Goal: Transaction & Acquisition: Purchase product/service

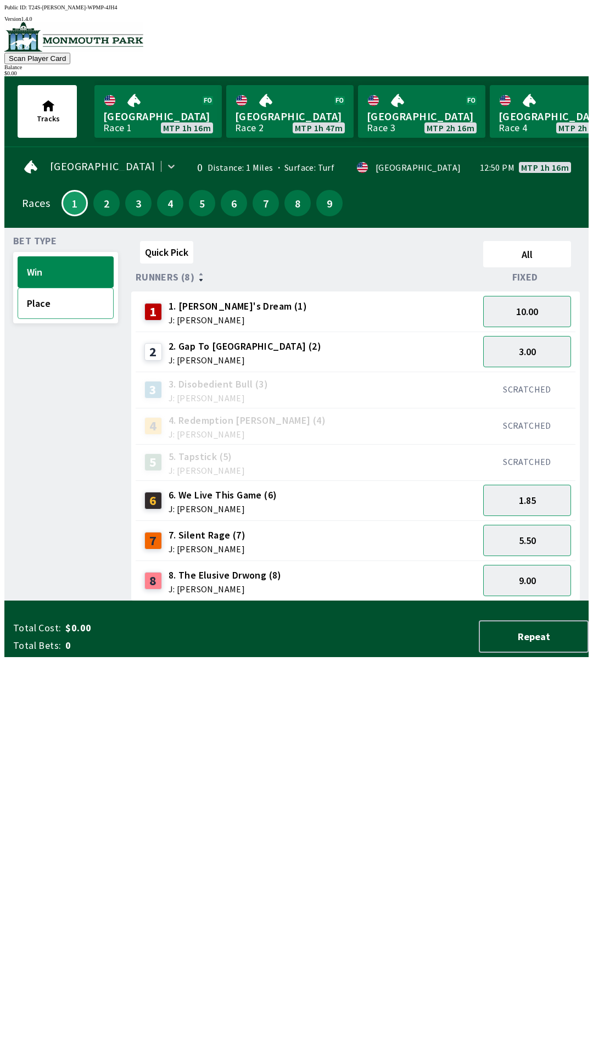
click at [36, 309] on button "Place" at bounding box center [66, 303] width 96 height 31
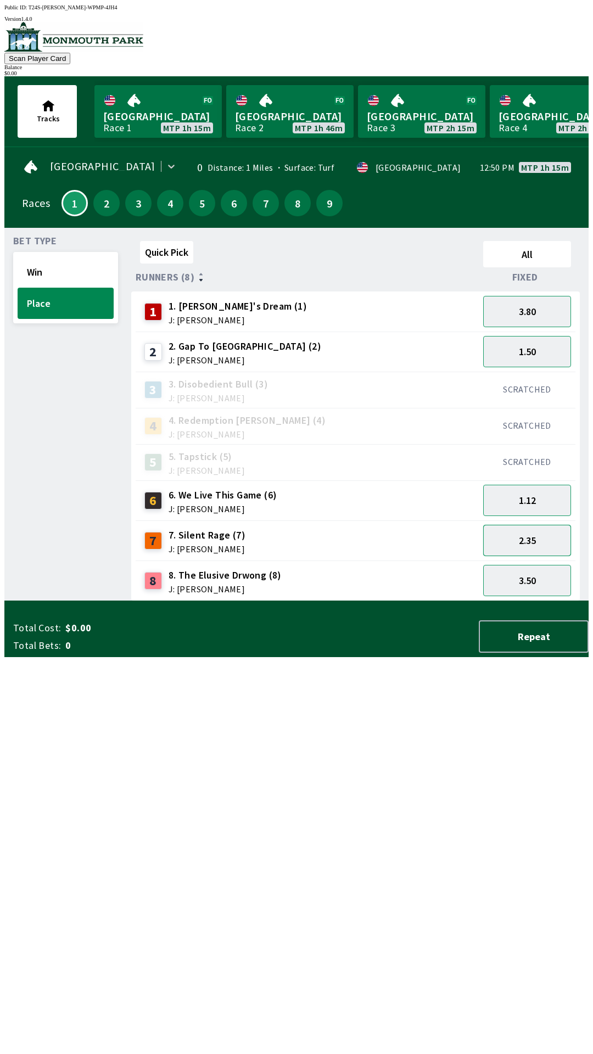
click at [510, 538] on button "2.35" at bounding box center [527, 540] width 88 height 31
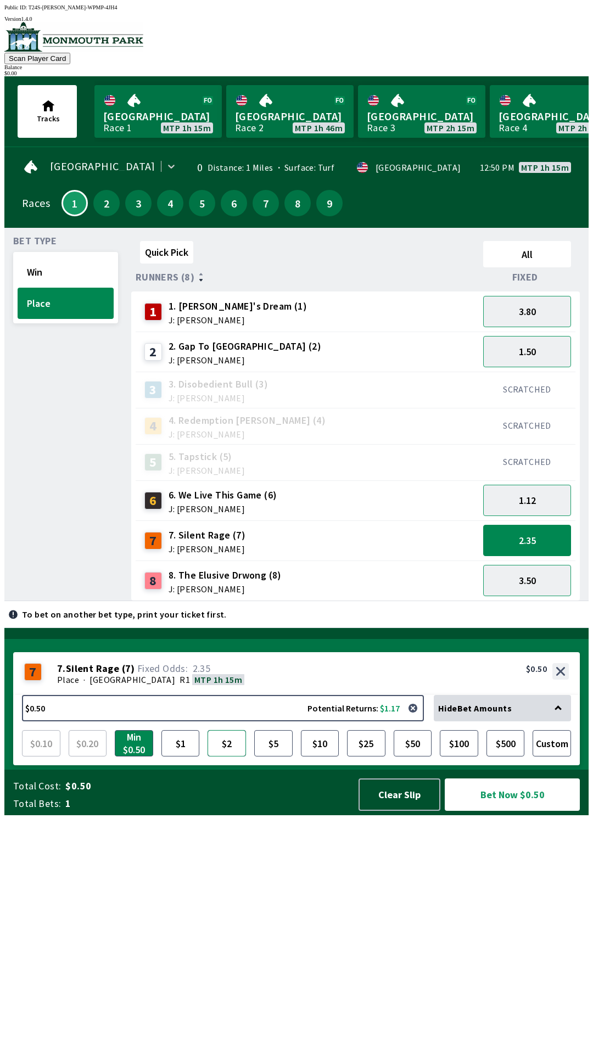
click at [225, 757] on button "$2" at bounding box center [227, 743] width 38 height 26
click at [398, 811] on button "Clear Slip" at bounding box center [400, 795] width 82 height 32
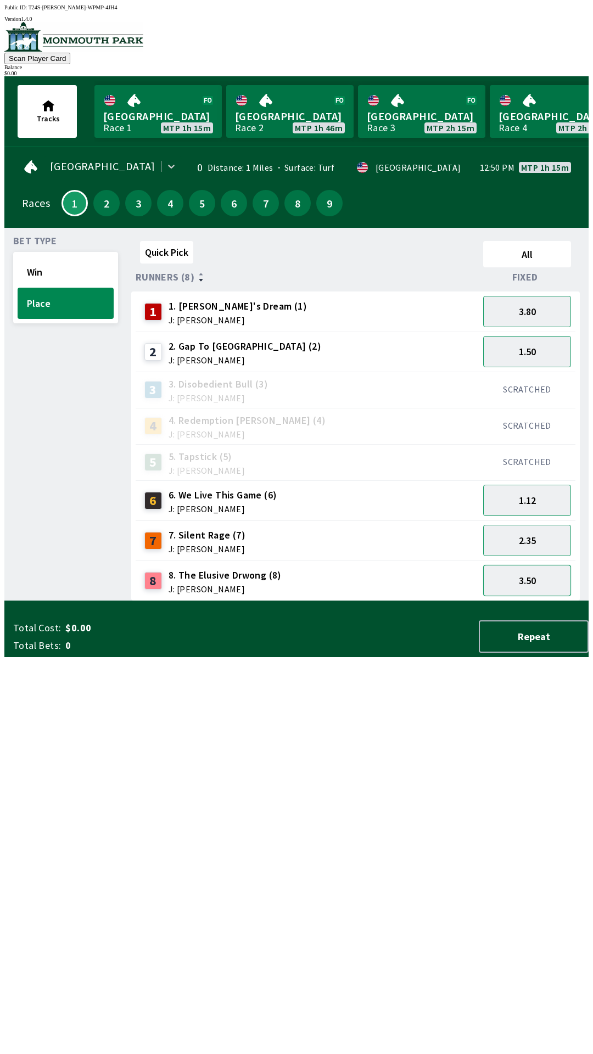
click at [533, 576] on button "3.50" at bounding box center [527, 580] width 88 height 31
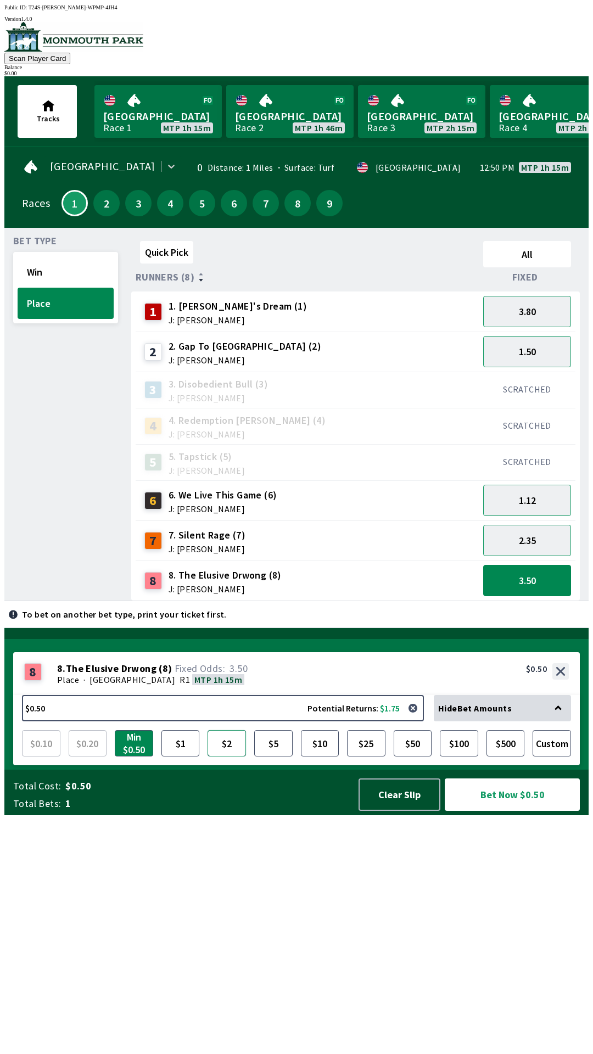
click at [226, 757] on button "$2" at bounding box center [227, 743] width 38 height 26
click at [398, 811] on button "Clear Slip" at bounding box center [400, 795] width 82 height 32
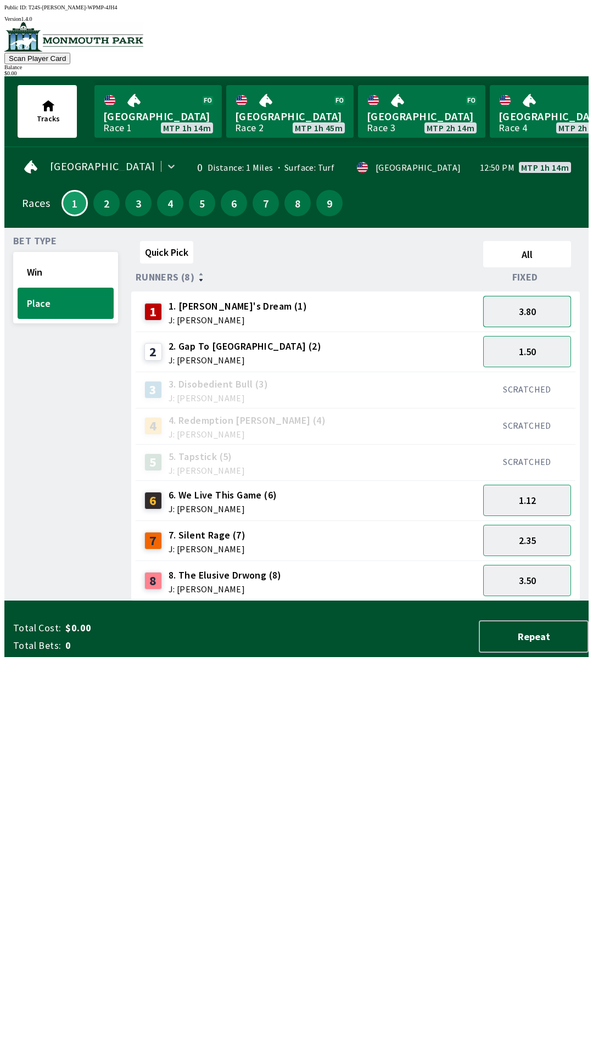
click at [518, 307] on button "3.80" at bounding box center [527, 311] width 88 height 31
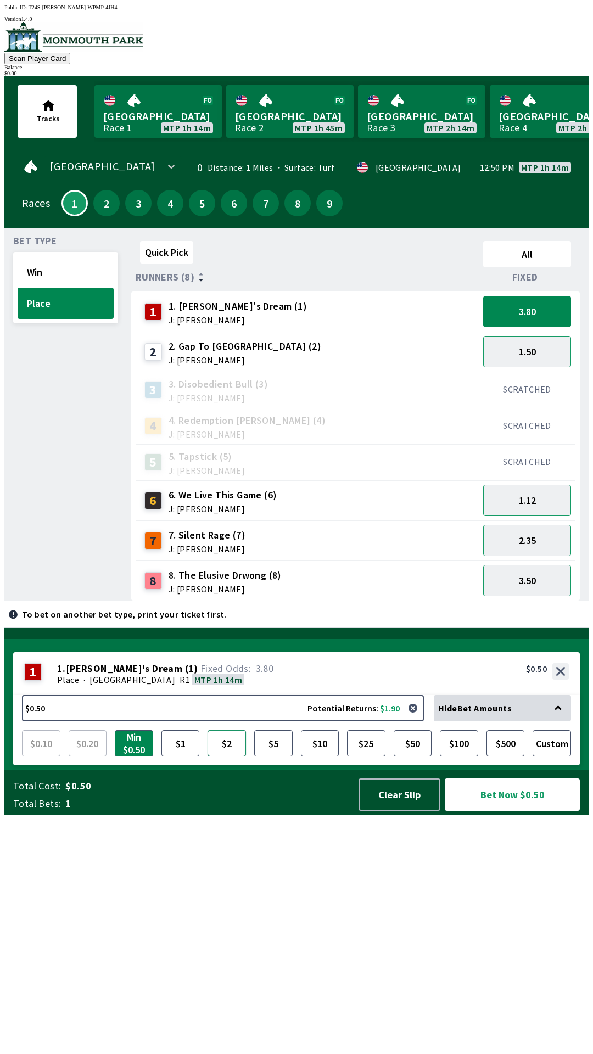
click at [222, 757] on button "$2" at bounding box center [227, 743] width 38 height 26
click at [519, 811] on button "Bet Now $2.00" at bounding box center [512, 795] width 135 height 32
click at [512, 811] on button "Bet Now $2.00" at bounding box center [512, 795] width 135 height 32
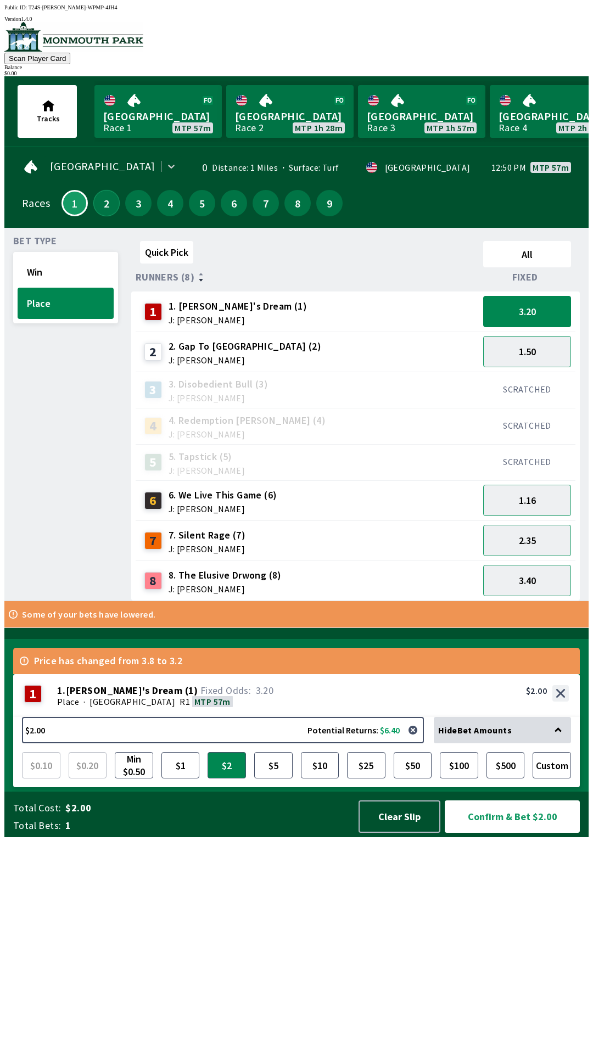
click at [100, 207] on button "2" at bounding box center [106, 203] width 26 height 26
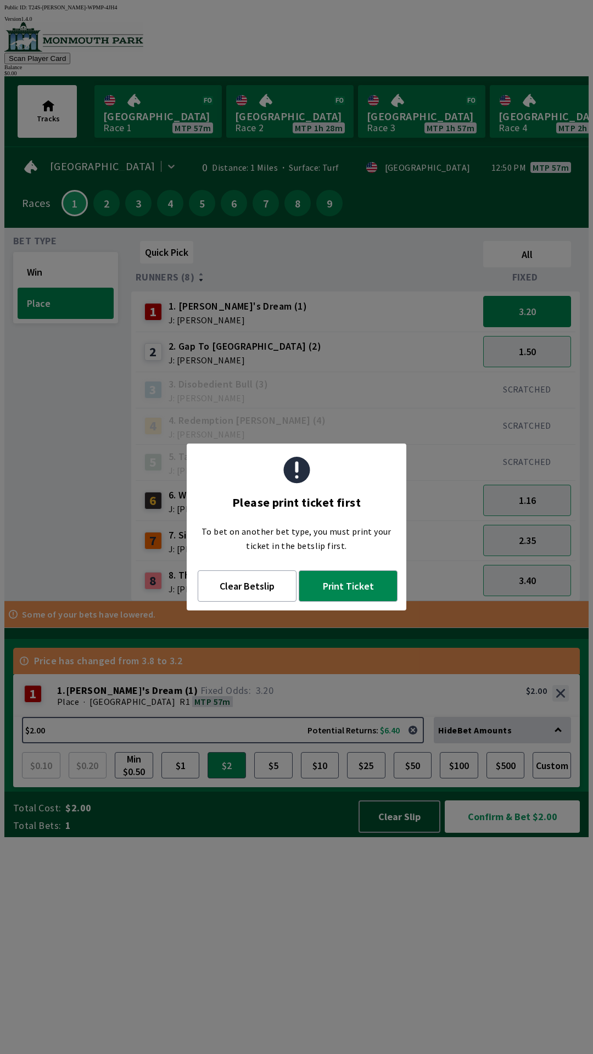
click at [367, 542] on div "To bet on another bet type, you must print your ticket in the betslip first." at bounding box center [297, 539] width 220 height 46
click at [250, 592] on button "Clear Betslip" at bounding box center [247, 586] width 99 height 31
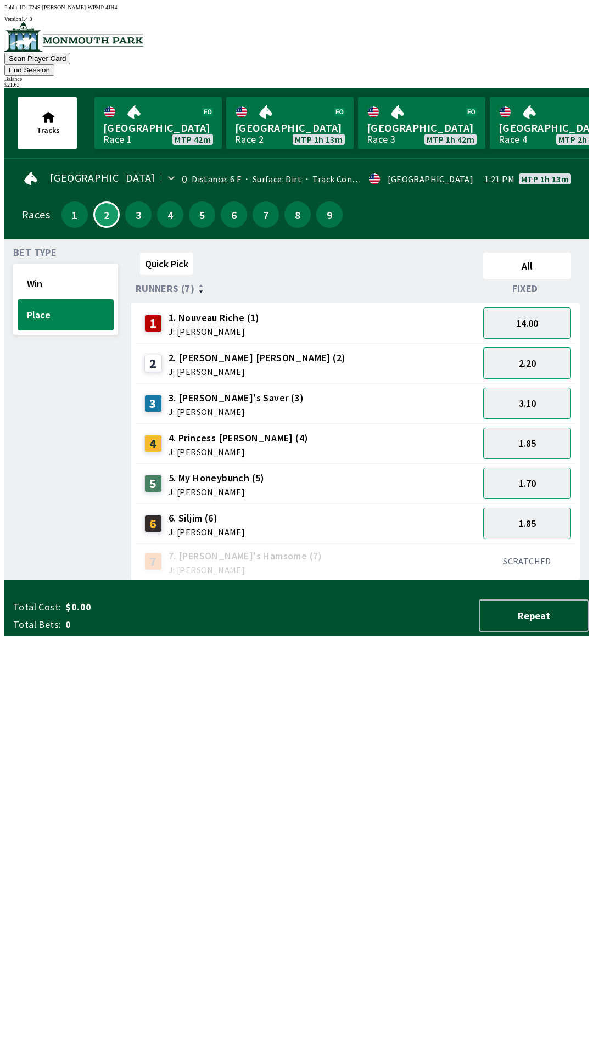
click at [318, 580] on div "Quick Pick All Runners (7) Fixed 1 1. Nouveau Riche (1) J: [PERSON_NAME] 14.00 …" at bounding box center [359, 414] width 457 height 332
click at [58, 278] on button "Win" at bounding box center [66, 283] width 96 height 31
click at [540, 432] on button "3.70" at bounding box center [527, 443] width 88 height 31
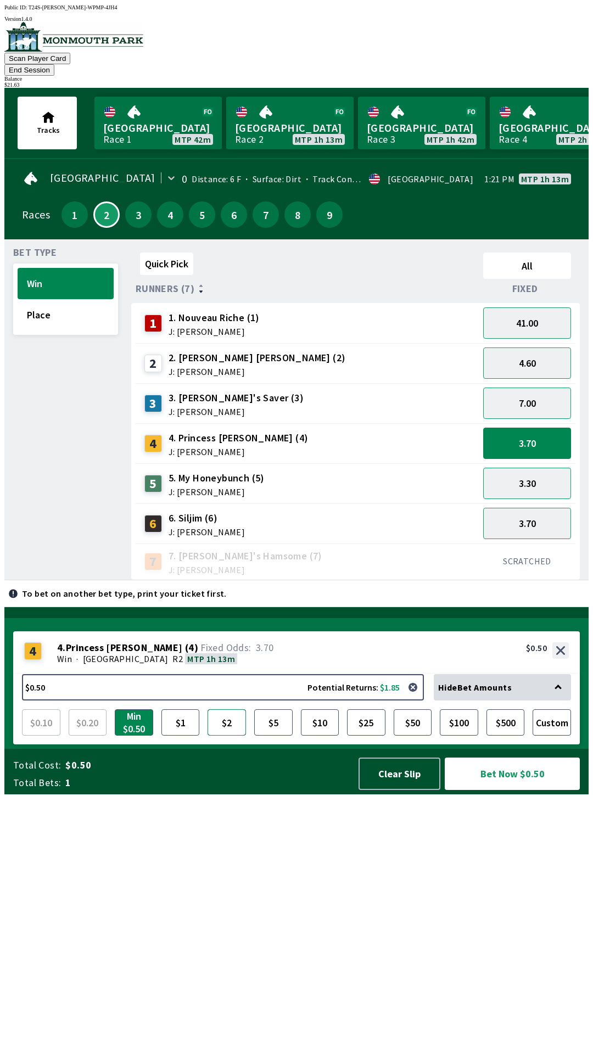
click at [224, 736] on button "$2" at bounding box center [227, 722] width 38 height 26
click at [488, 790] on button "Bet Now $2.00" at bounding box center [512, 774] width 135 height 32
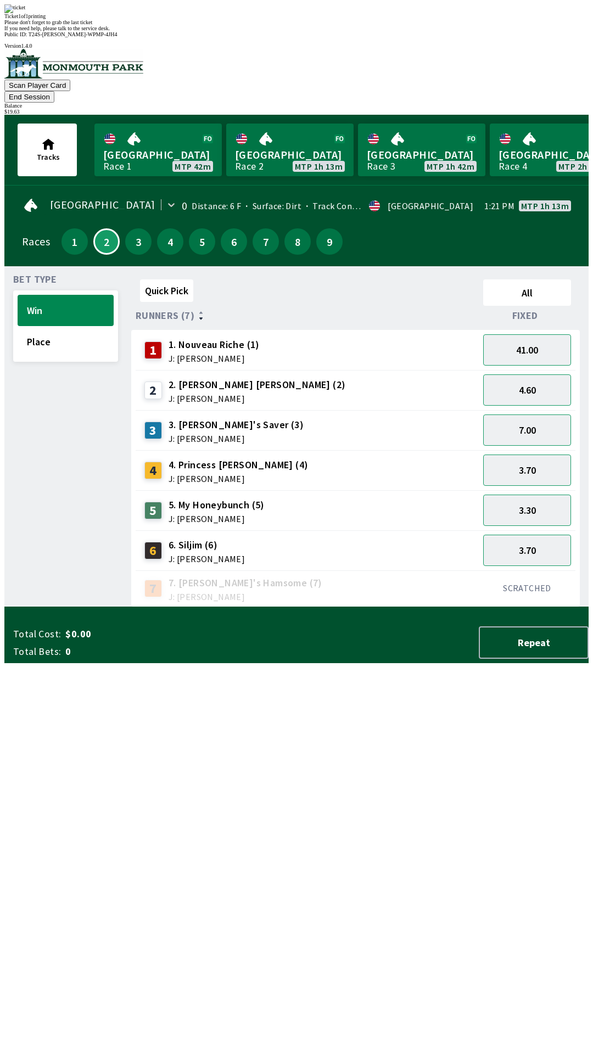
click at [283, 607] on div "Quick Pick All Runners (7) Fixed 1 1. Nouveau Riche (1) J: [PERSON_NAME] 41.00 …" at bounding box center [359, 441] width 457 height 332
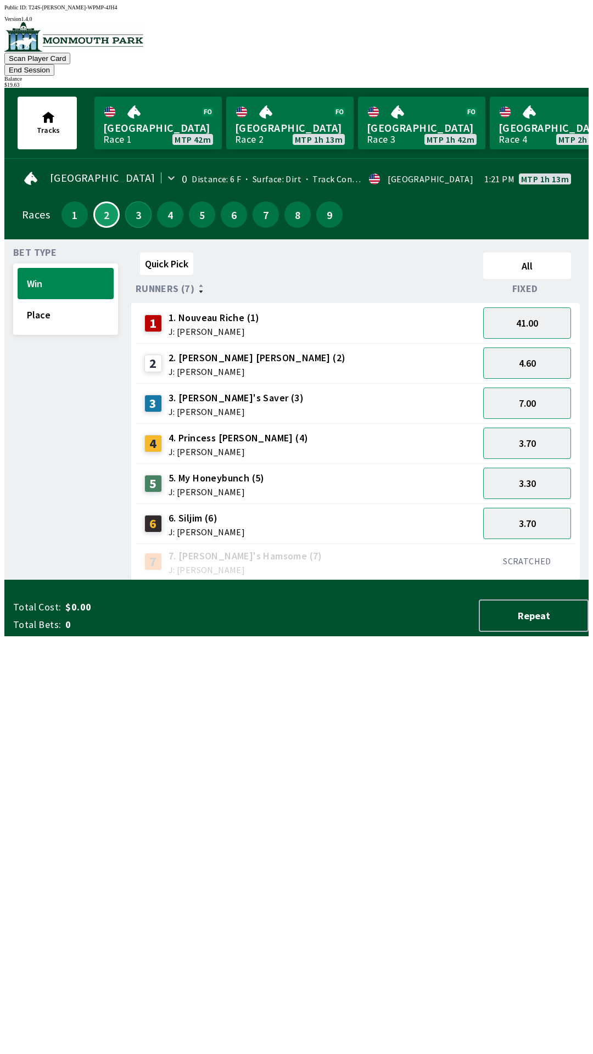
click at [133, 205] on button "3" at bounding box center [138, 215] width 26 height 26
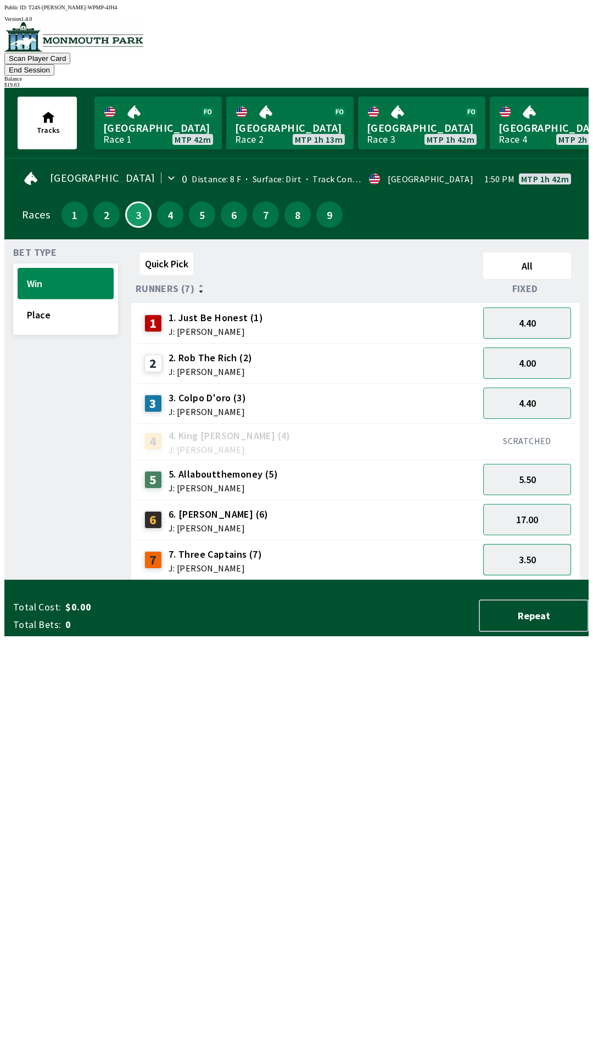
click at [536, 548] on button "3.50" at bounding box center [527, 559] width 88 height 31
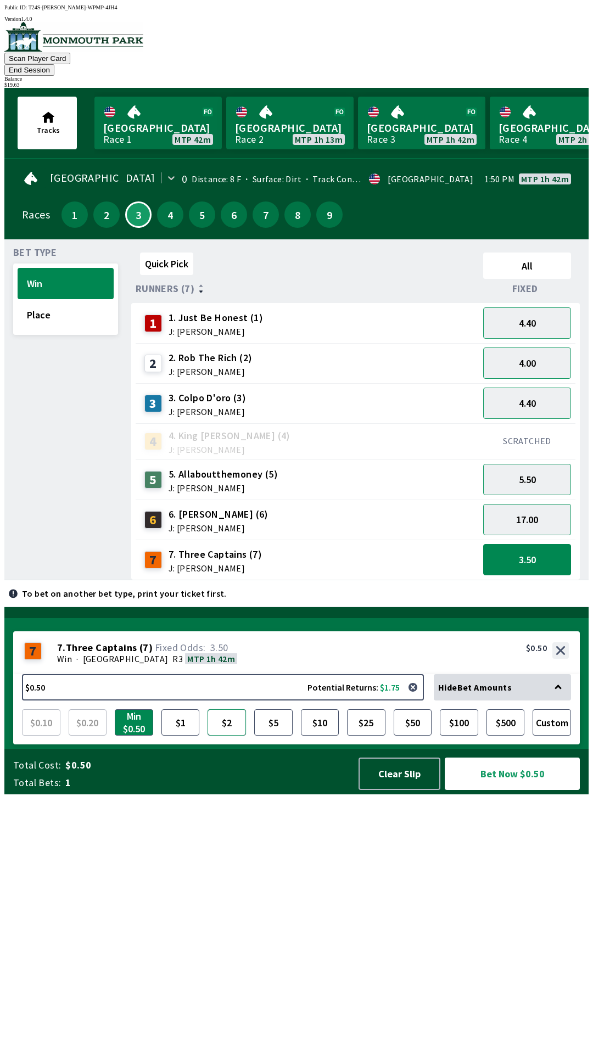
click at [226, 736] on button "$2" at bounding box center [227, 722] width 38 height 26
click at [493, 790] on button "Bet Now $2.00" at bounding box center [512, 774] width 135 height 32
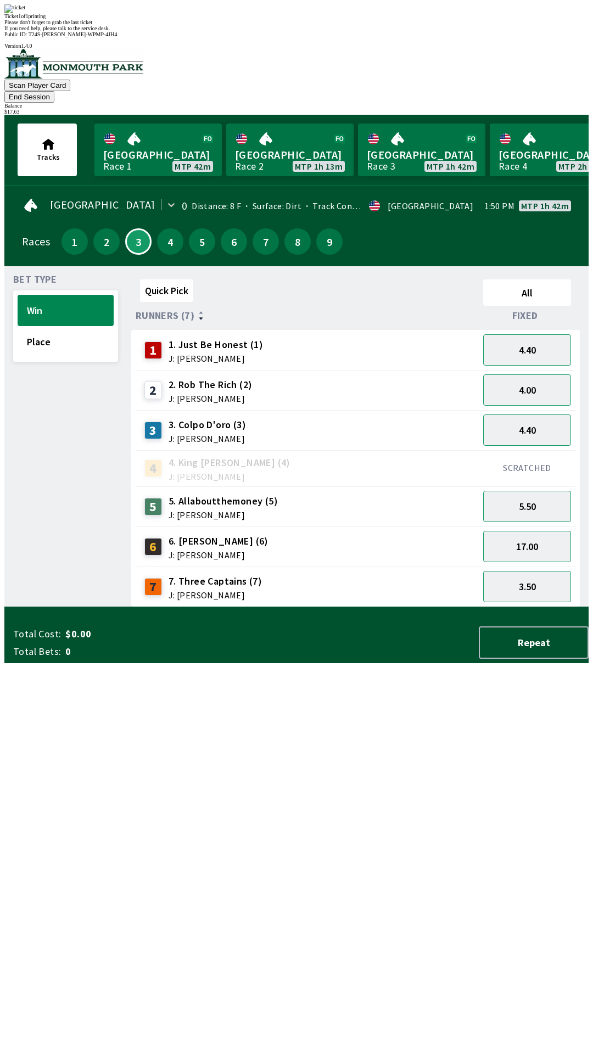
click at [248, 607] on div "Quick Pick All Runners (7) Fixed 1 1. Just Be Honest (1) J: [PERSON_NAME] 4.40 …" at bounding box center [359, 441] width 457 height 332
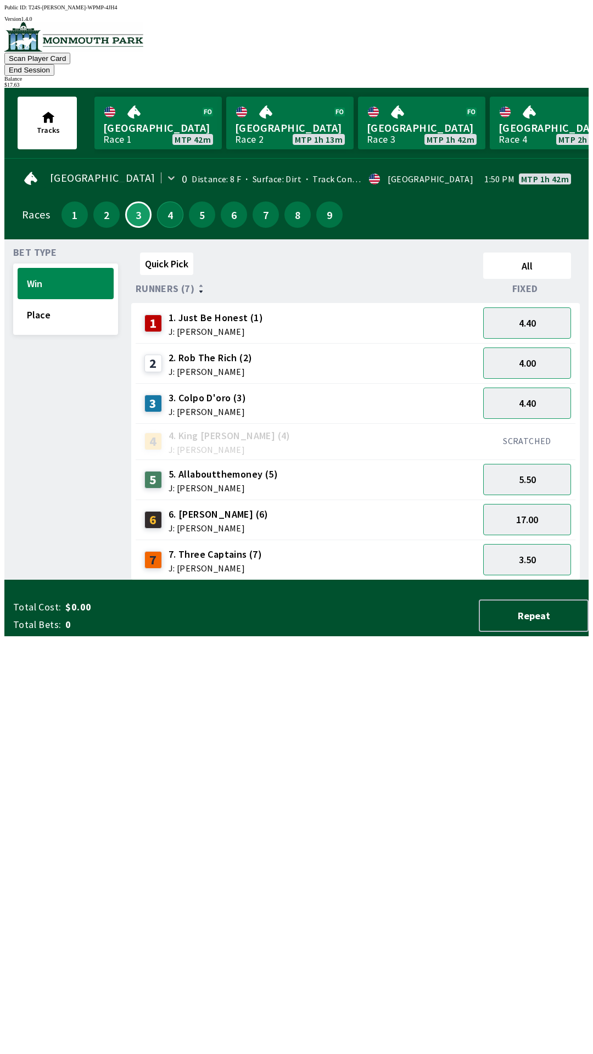
click at [163, 206] on button "4" at bounding box center [170, 215] width 26 height 26
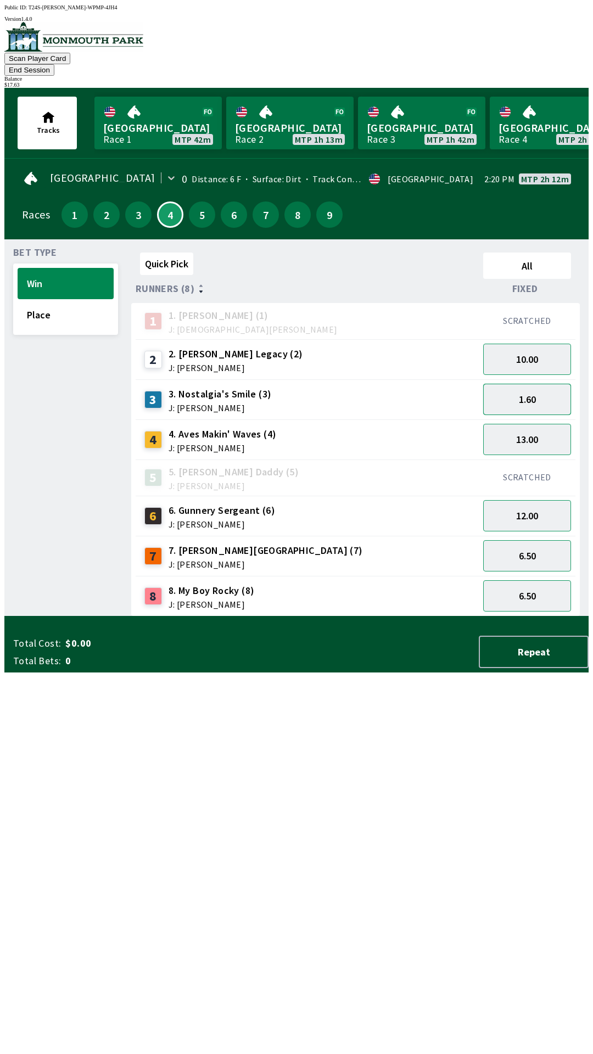
click at [540, 388] on button "1.60" at bounding box center [527, 399] width 88 height 31
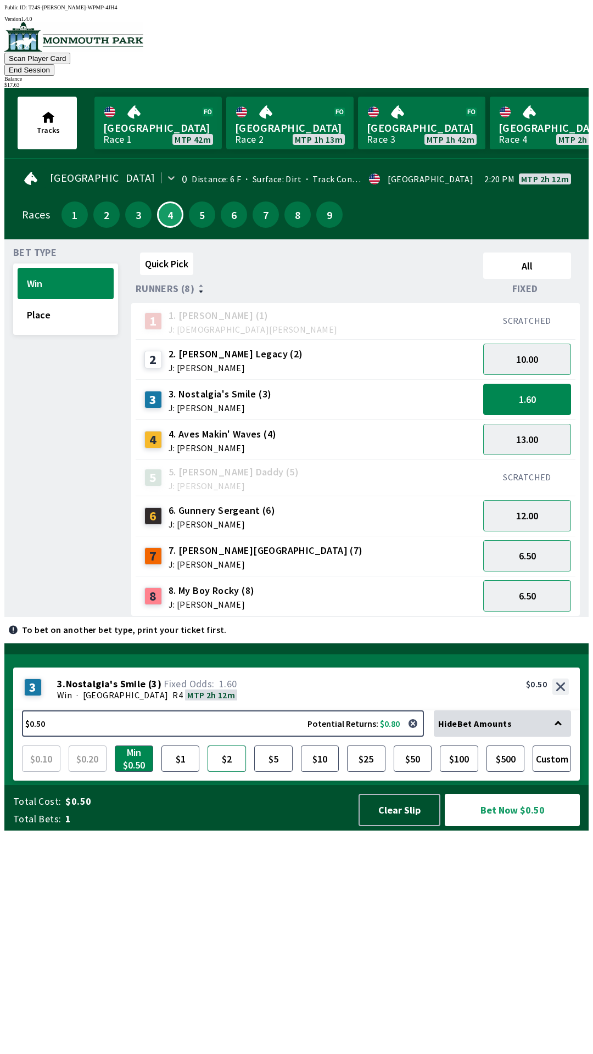
click at [228, 772] on button "$2" at bounding box center [227, 759] width 38 height 26
click at [493, 826] on button "Bet Now $2.00" at bounding box center [512, 810] width 135 height 32
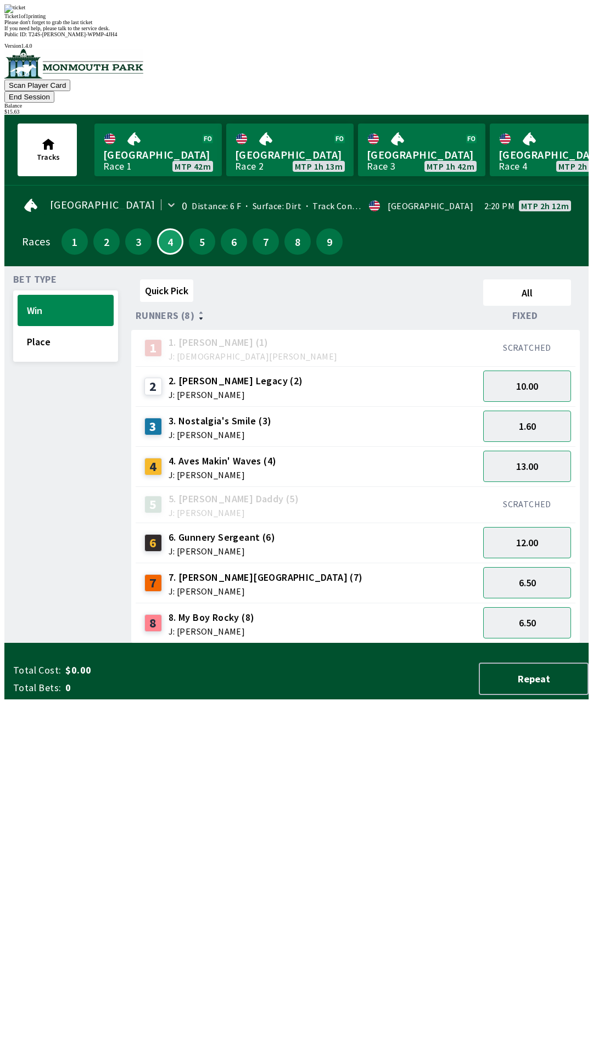
click at [272, 644] on div "Quick Pick All Runners (8) Fixed 1 1. [PERSON_NAME] (1) J: [DEMOGRAPHIC_DATA][P…" at bounding box center [359, 459] width 457 height 368
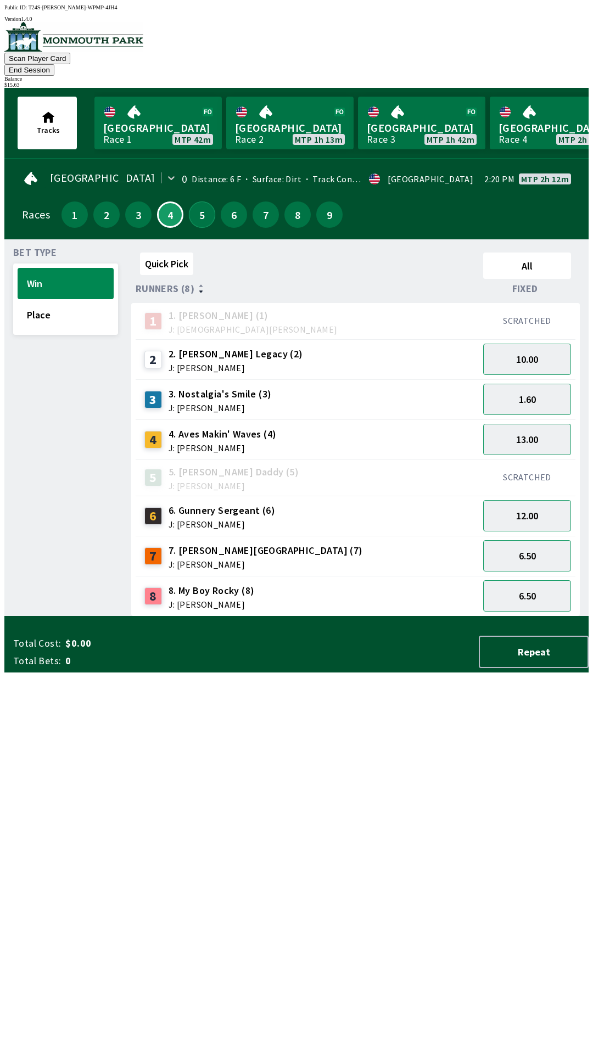
click at [199, 206] on button "5" at bounding box center [202, 215] width 26 height 26
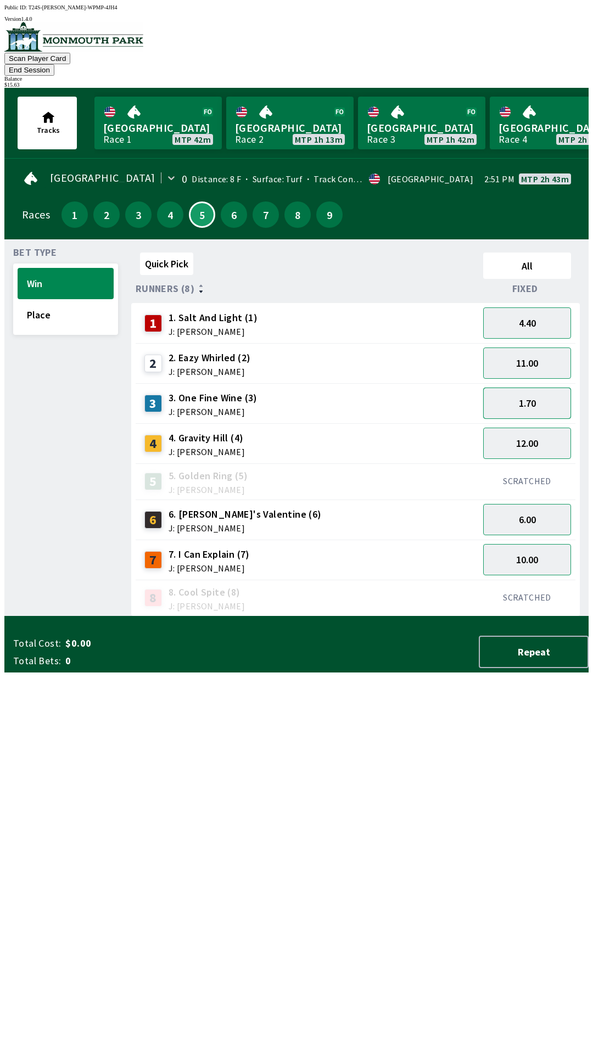
click at [528, 393] on button "1.70" at bounding box center [527, 403] width 88 height 31
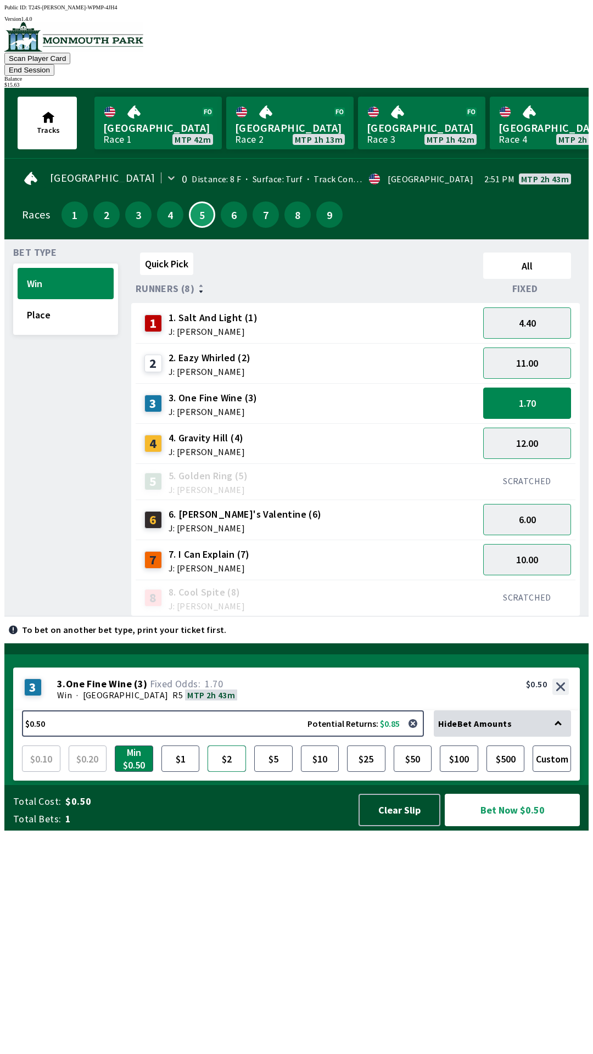
click at [228, 772] on button "$2" at bounding box center [227, 759] width 38 height 26
click at [496, 826] on button "Bet Now $2.00" at bounding box center [512, 810] width 135 height 32
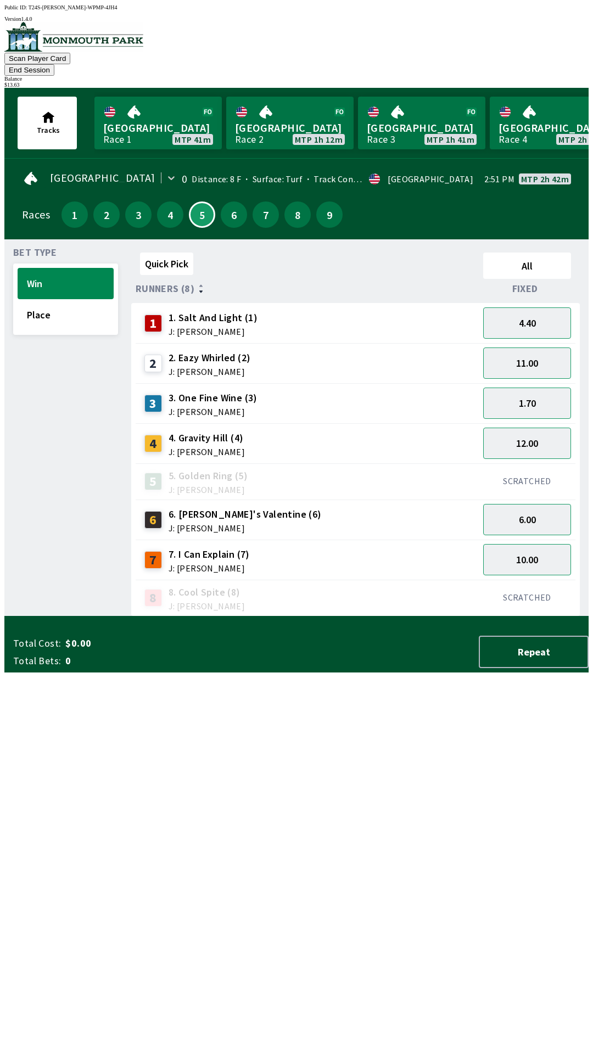
click at [233, 617] on div "Quick Pick All Runners (8) Fixed 1 1. Salt And Light (1) J: [PERSON_NAME] 4.40 …" at bounding box center [359, 432] width 457 height 368
click at [234, 203] on button "6" at bounding box center [234, 215] width 26 height 26
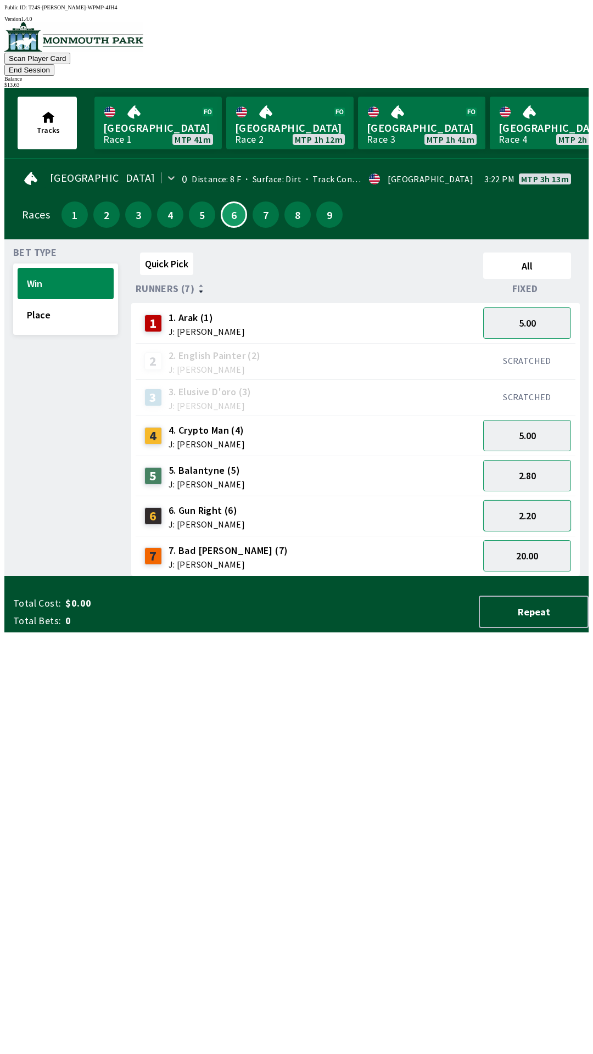
click at [523, 506] on button "2.20" at bounding box center [527, 515] width 88 height 31
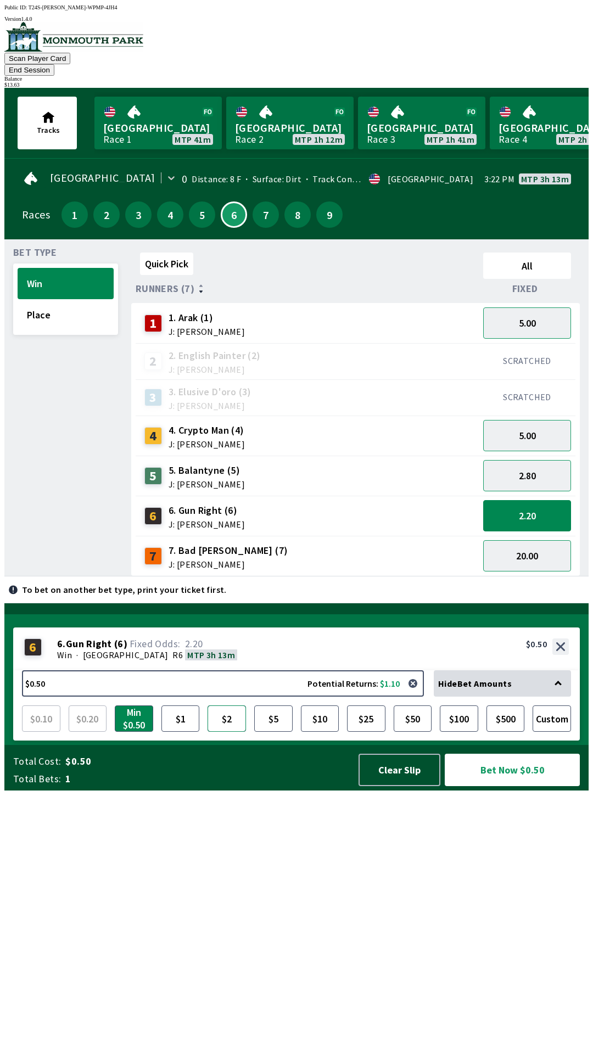
click at [225, 732] on button "$2" at bounding box center [227, 719] width 38 height 26
click at [493, 786] on button "Bet Now $2.00" at bounding box center [512, 770] width 135 height 32
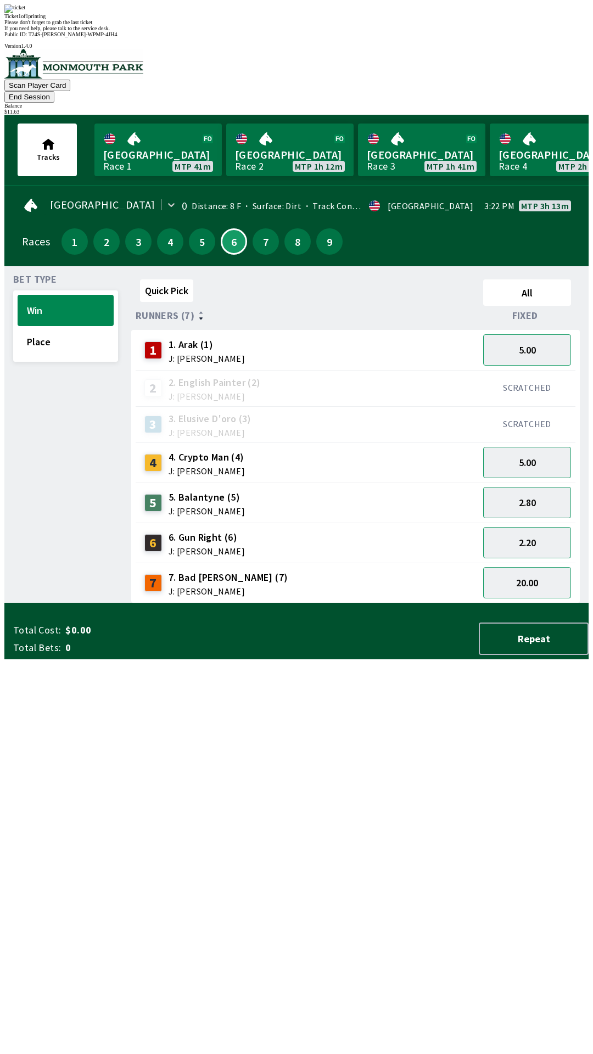
click at [252, 603] on div "Quick Pick All Runners (7) Fixed 1 1. Arak (1) J: [PERSON_NAME] 5.00 2 2. Engli…" at bounding box center [359, 439] width 457 height 328
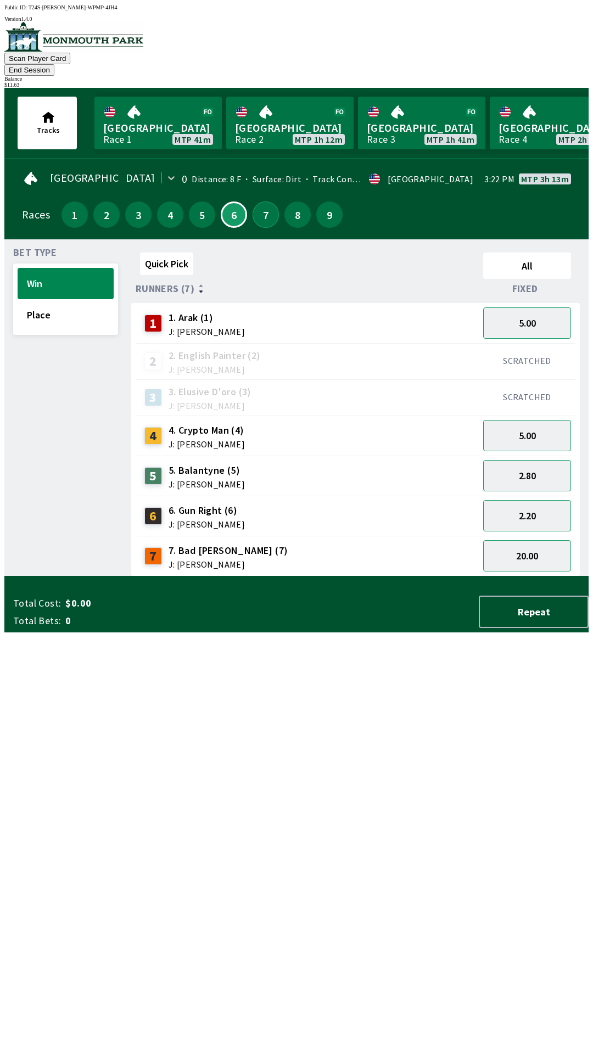
click at [255, 208] on button "7" at bounding box center [266, 215] width 26 height 26
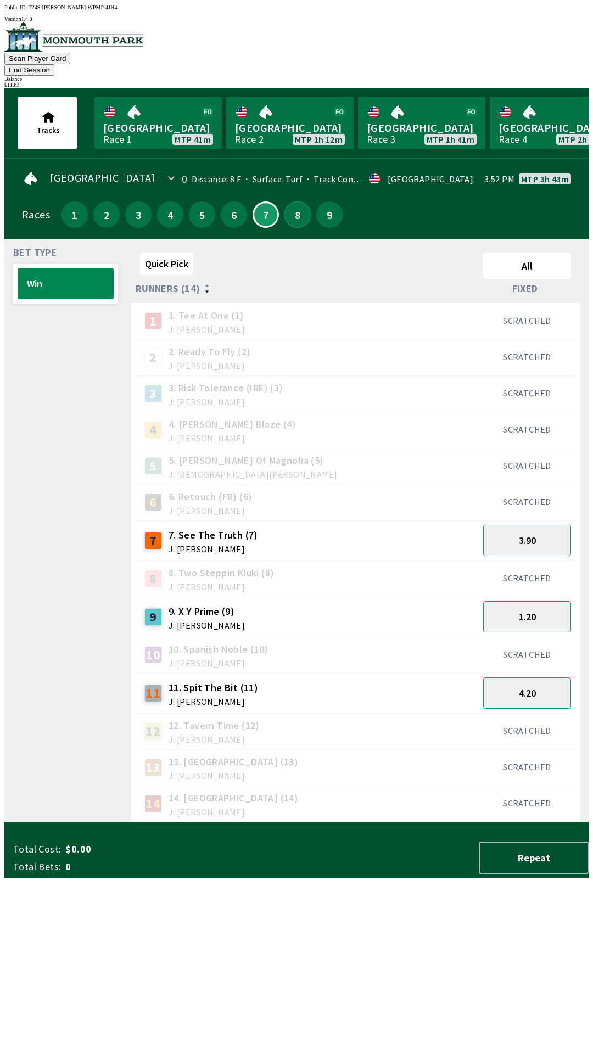
click at [294, 207] on button "8" at bounding box center [297, 215] width 26 height 26
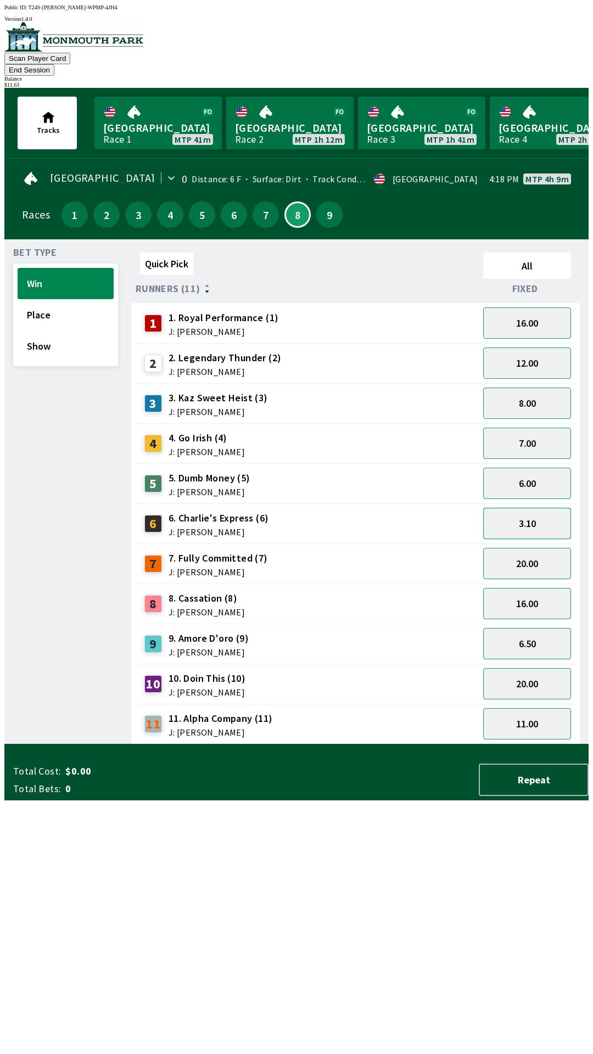
click at [543, 512] on button "3.10" at bounding box center [527, 523] width 88 height 31
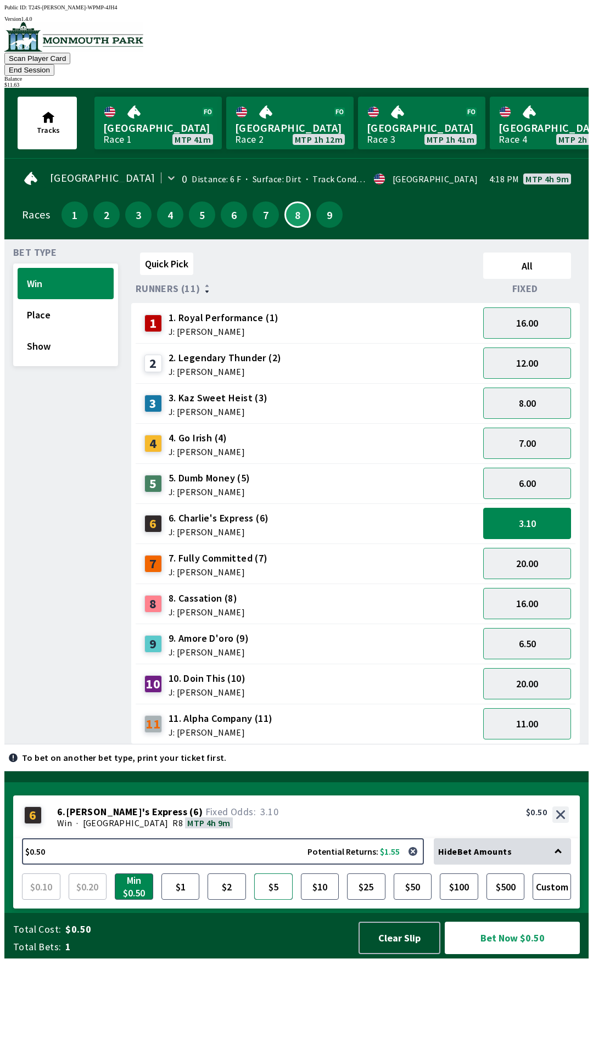
click at [273, 900] on button "$5" at bounding box center [273, 887] width 38 height 26
click at [498, 954] on button "Bet Now $5.00" at bounding box center [512, 938] width 135 height 32
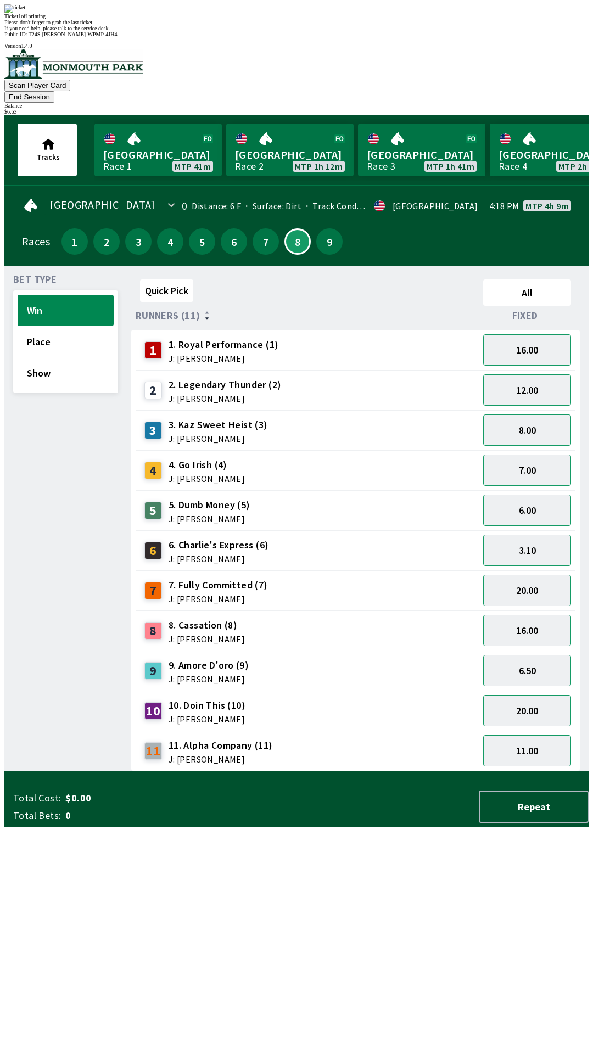
click at [230, 771] on div "Quick Pick All Runners (11) Fixed 1 1. Royal Performance (1) J: [PERSON_NAME] 1…" at bounding box center [359, 523] width 457 height 496
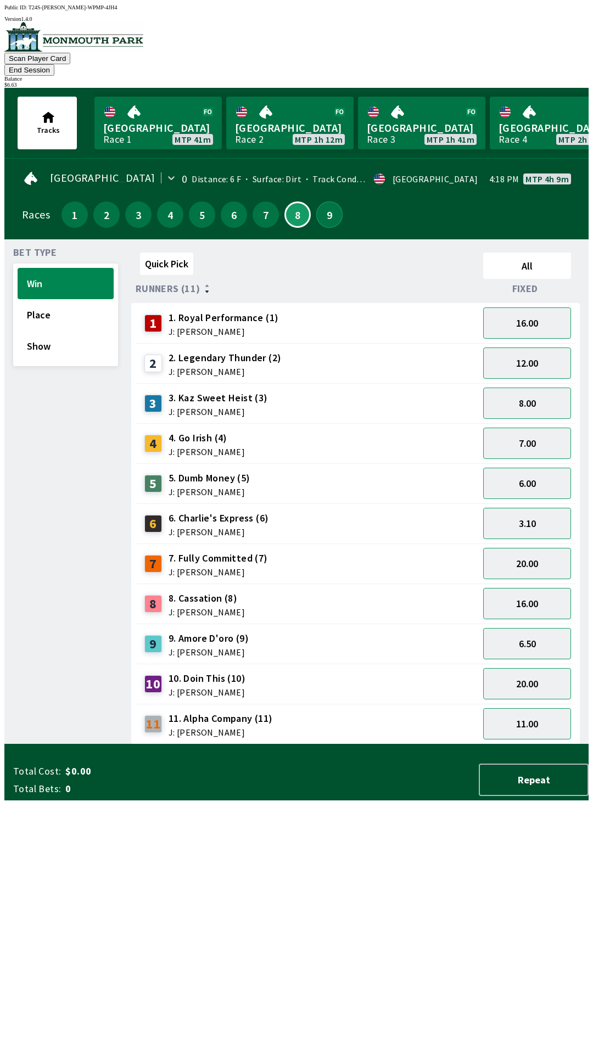
click at [327, 202] on button "9" at bounding box center [329, 215] width 26 height 26
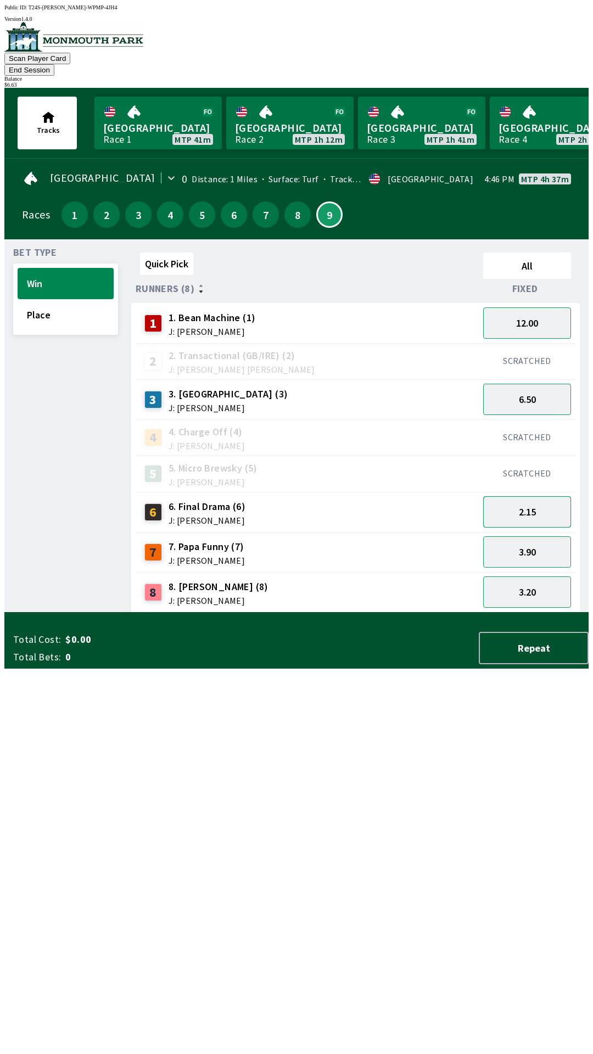
click at [530, 500] on button "2.15" at bounding box center [527, 511] width 88 height 31
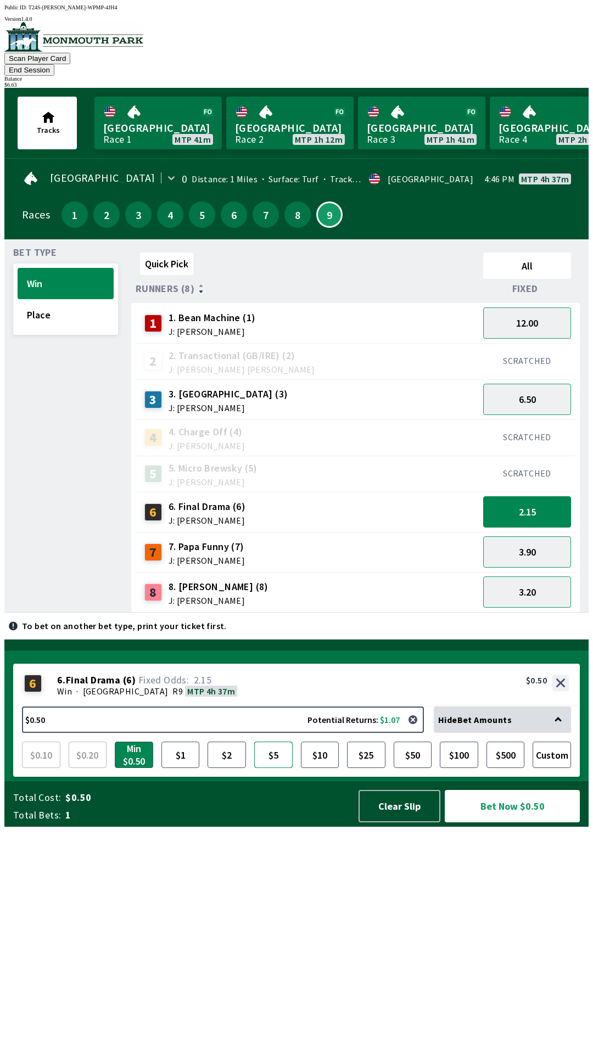
click at [274, 768] on button "$5" at bounding box center [273, 755] width 38 height 26
click at [496, 823] on button "Bet Now $5.00" at bounding box center [512, 806] width 135 height 32
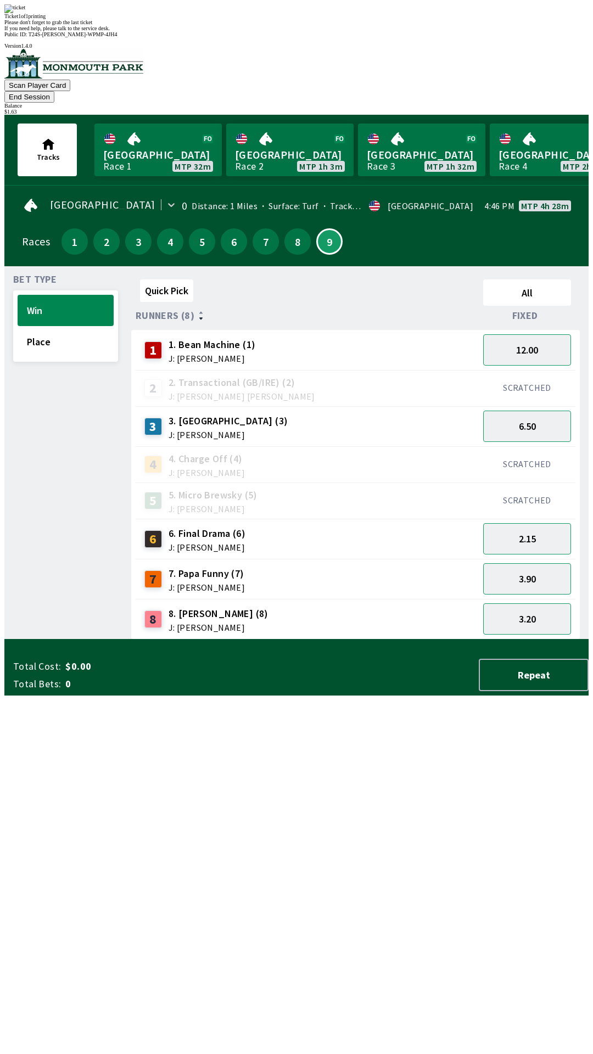
click at [112, 640] on div "Bet Type Win Place" at bounding box center [65, 457] width 105 height 365
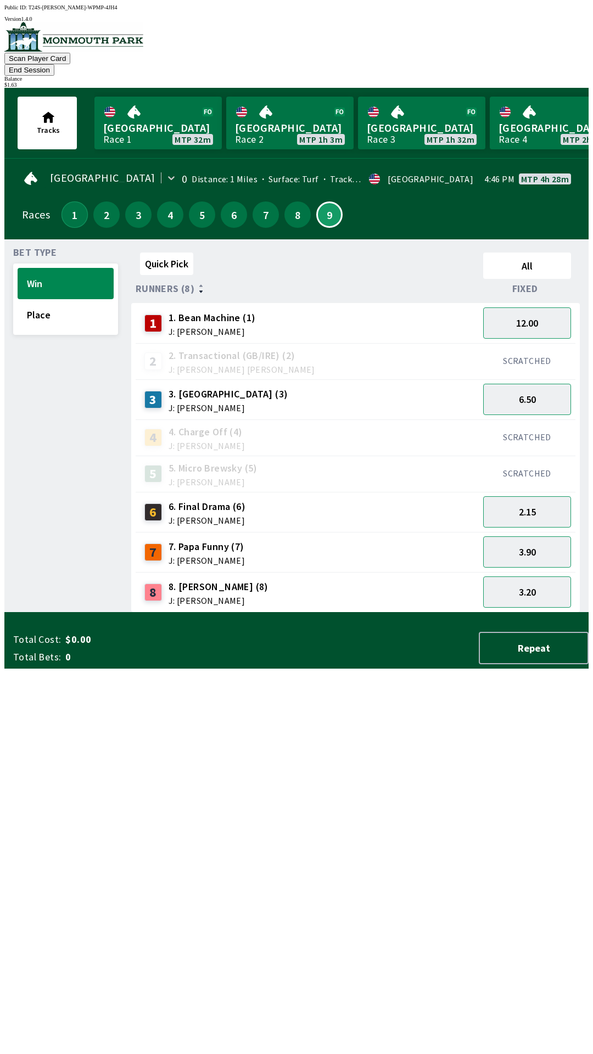
click at [74, 202] on button "1" at bounding box center [74, 215] width 26 height 26
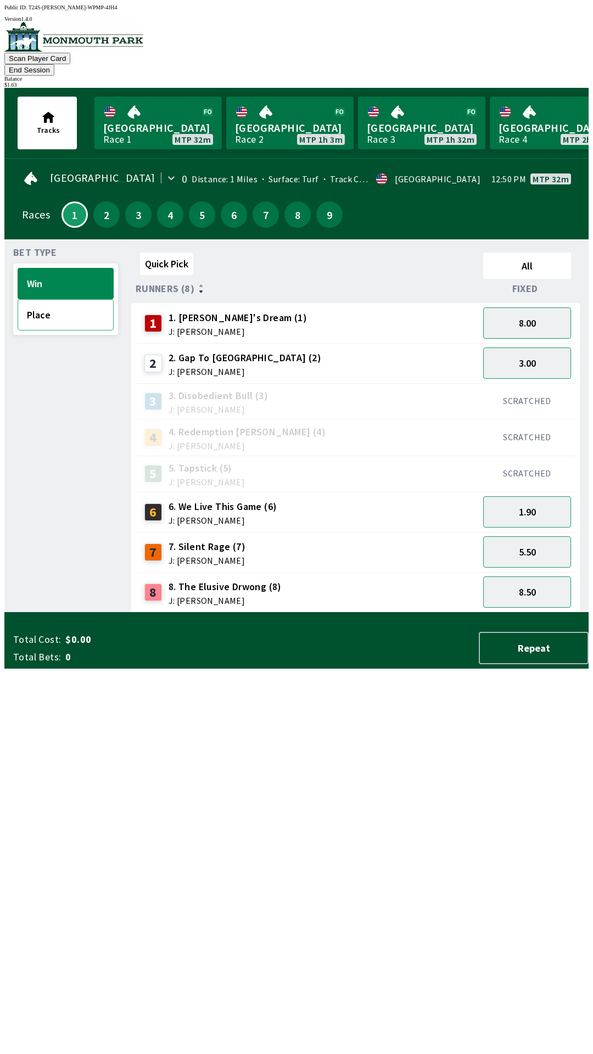
click at [41, 299] on button "Place" at bounding box center [66, 314] width 96 height 31
click at [39, 280] on button "Win" at bounding box center [66, 283] width 96 height 31
click at [43, 306] on button "Place" at bounding box center [66, 314] width 96 height 31
click at [516, 353] on button "1.50" at bounding box center [527, 363] width 88 height 31
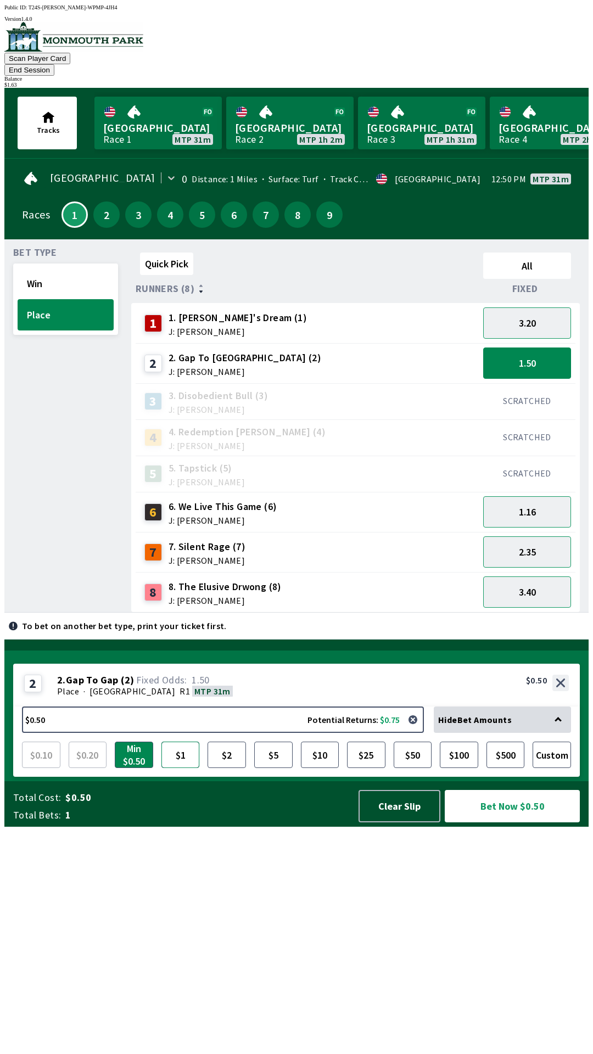
click at [180, 768] on button "$1" at bounding box center [180, 755] width 38 height 26
click at [555, 768] on button "Custom" at bounding box center [552, 755] width 38 height 26
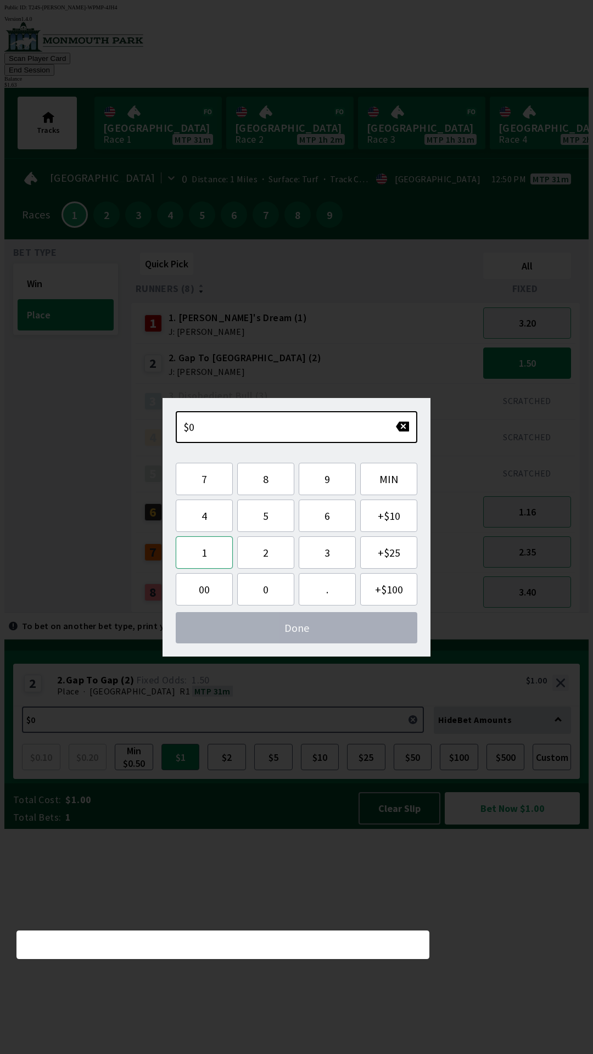
click at [198, 558] on button "1" at bounding box center [204, 552] width 57 height 32
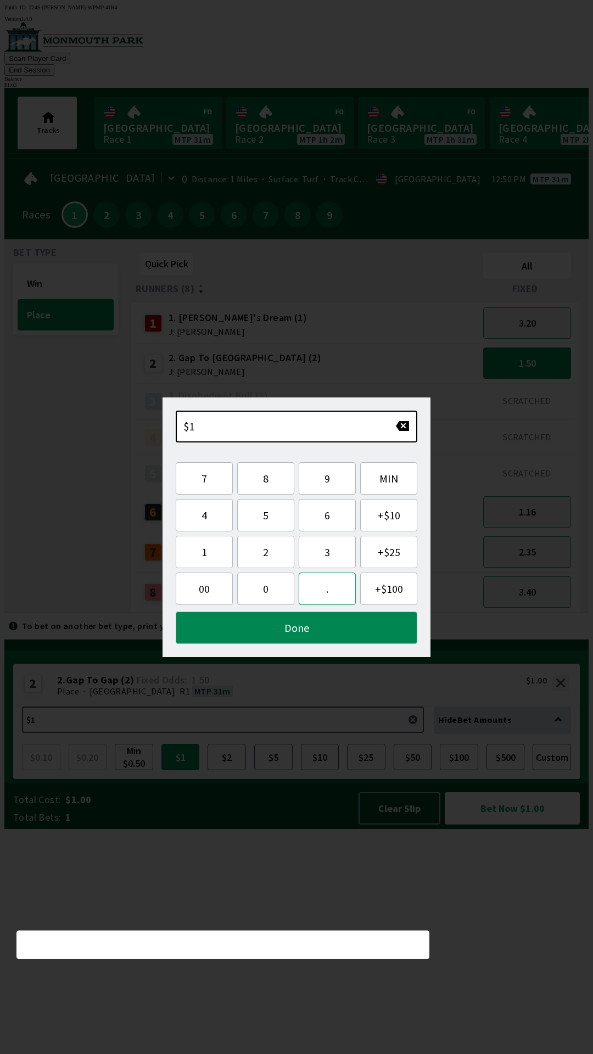
click at [325, 595] on button "." at bounding box center [327, 589] width 57 height 32
click at [400, 428] on button "button" at bounding box center [402, 426] width 14 height 11
click at [404, 428] on button "button" at bounding box center [402, 426] width 14 height 11
click at [405, 428] on button "button" at bounding box center [402, 426] width 14 height 11
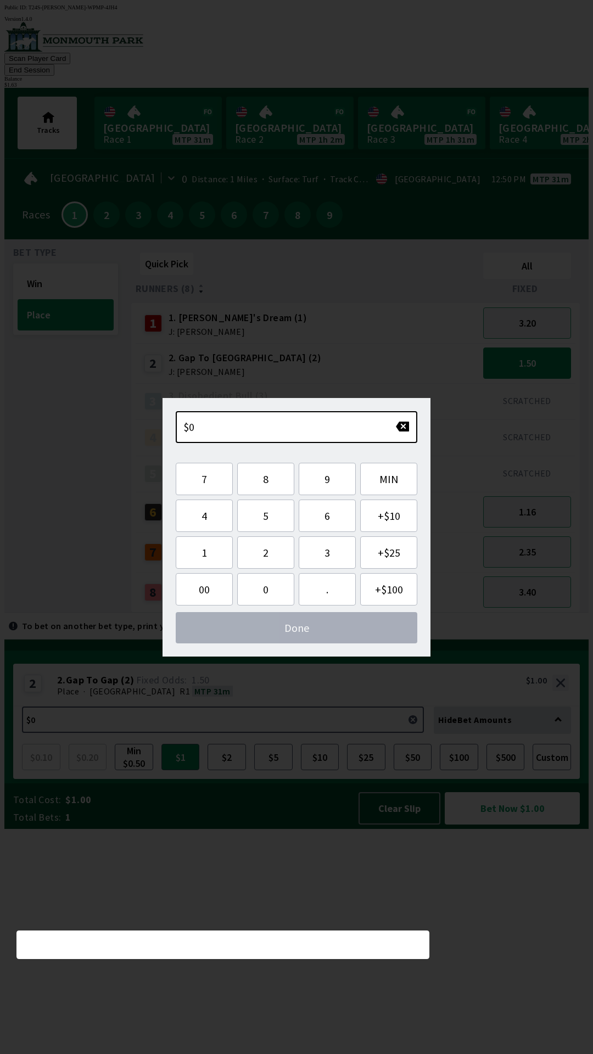
click at [361, 303] on div "1 1. [PERSON_NAME]'s Dream (1) J: [PERSON_NAME]" at bounding box center [307, 323] width 343 height 40
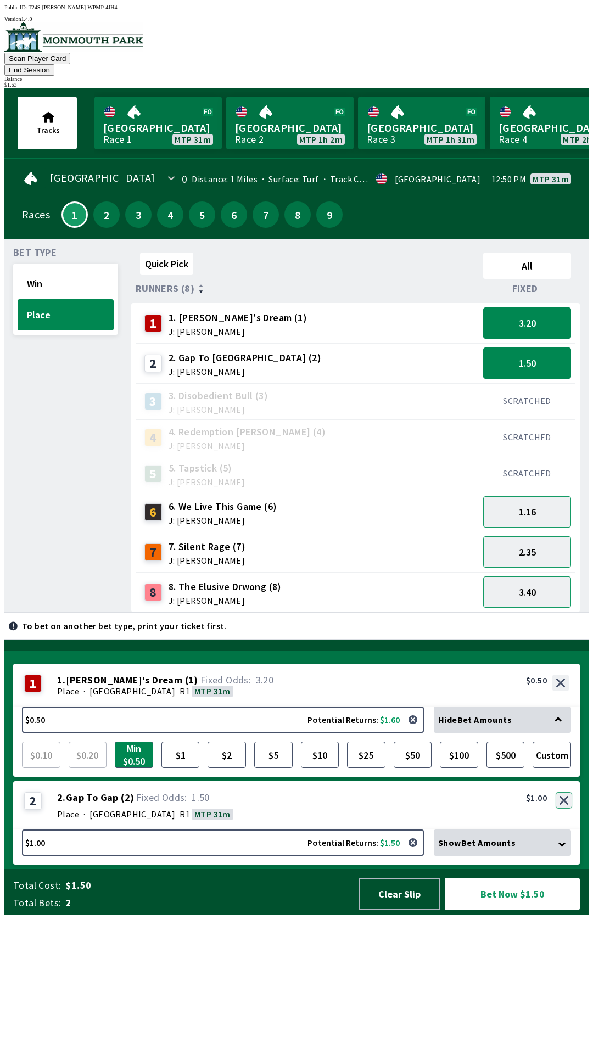
click at [564, 809] on button "button" at bounding box center [564, 800] width 16 height 16
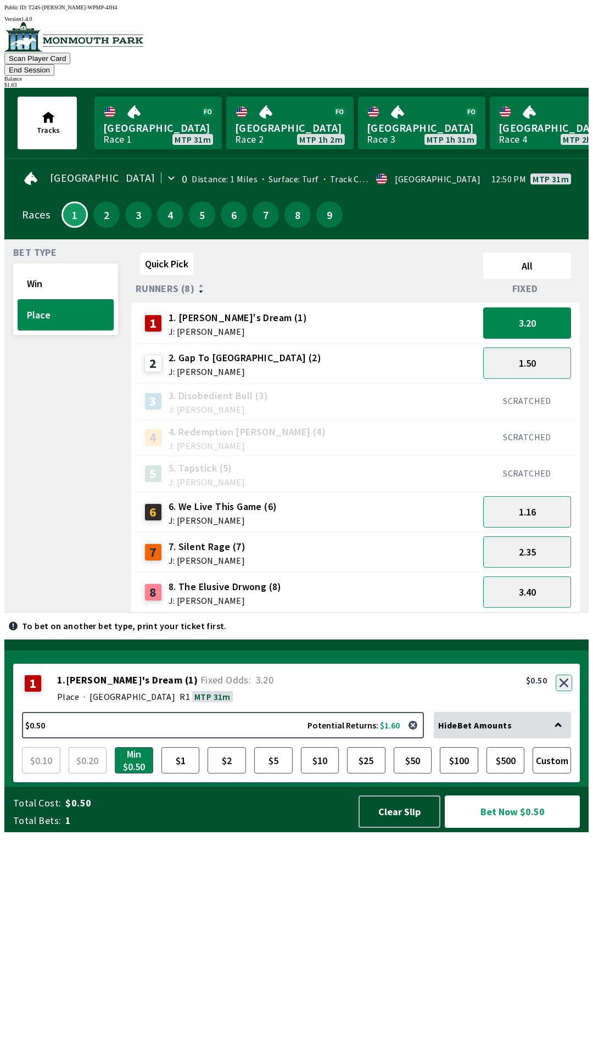
click at [566, 691] on button "button" at bounding box center [564, 683] width 16 height 16
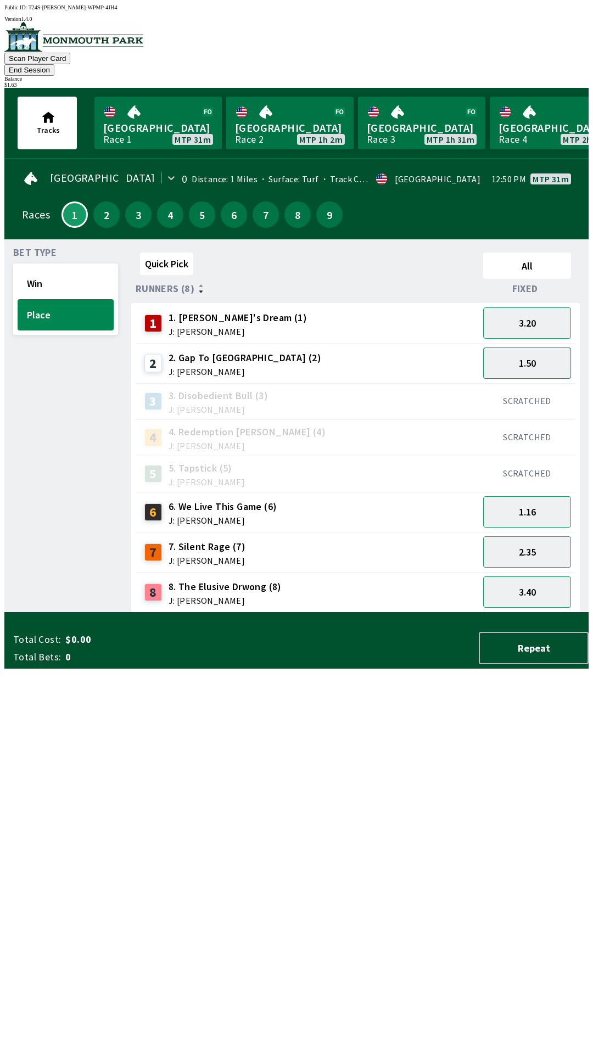
click at [518, 349] on button "1.50" at bounding box center [527, 363] width 88 height 31
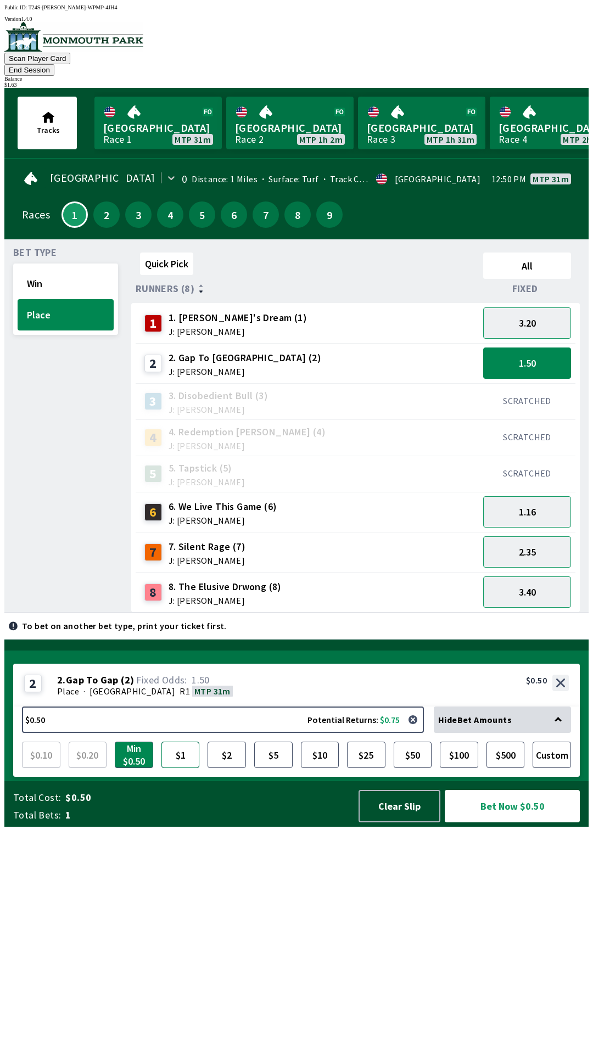
click at [180, 768] on button "$1" at bounding box center [180, 755] width 38 height 26
click at [413, 731] on button "button" at bounding box center [413, 720] width 22 height 22
click at [184, 768] on button "$1" at bounding box center [180, 755] width 38 height 26
click at [555, 768] on button "Custom" at bounding box center [552, 755] width 38 height 26
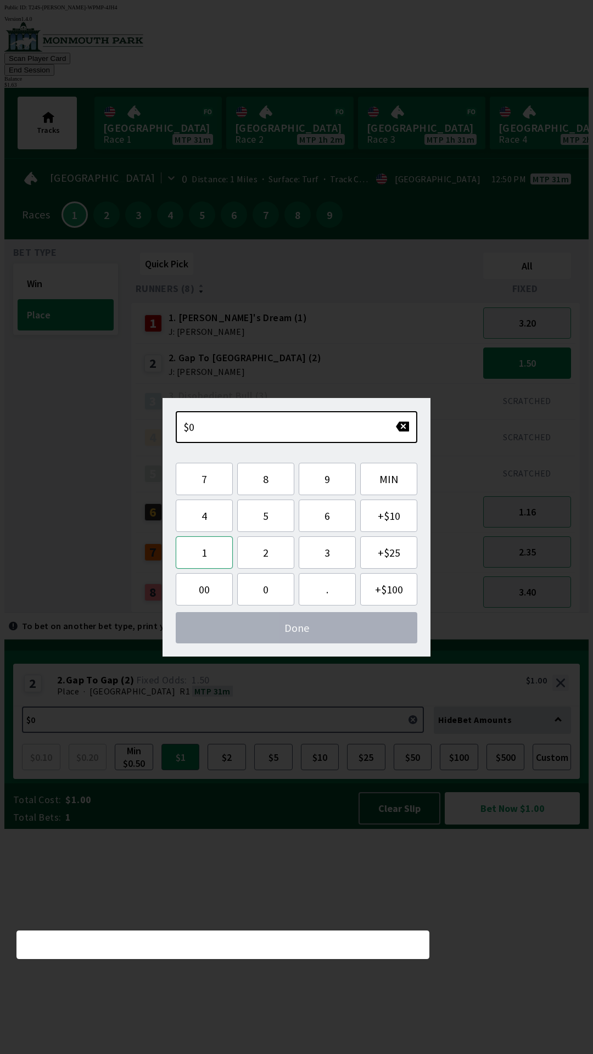
click at [199, 556] on button "1" at bounding box center [204, 552] width 57 height 32
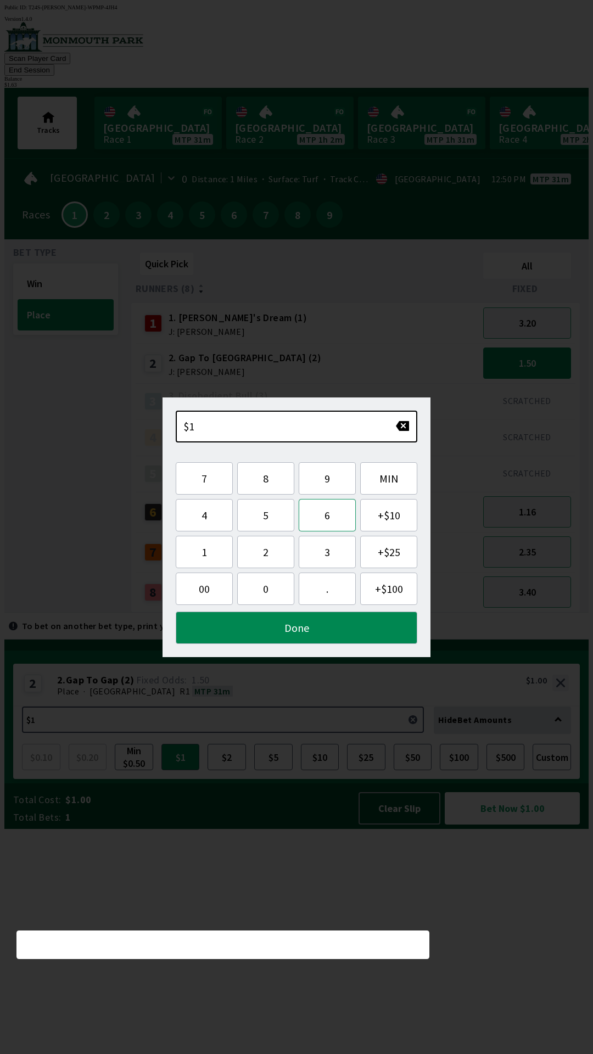
click at [326, 520] on button "6" at bounding box center [327, 515] width 57 height 32
click at [318, 552] on button "3" at bounding box center [327, 552] width 57 height 32
click at [400, 426] on button "button" at bounding box center [402, 426] width 14 height 11
click at [400, 423] on button "button" at bounding box center [402, 426] width 14 height 11
click at [319, 591] on button "." at bounding box center [327, 589] width 57 height 32
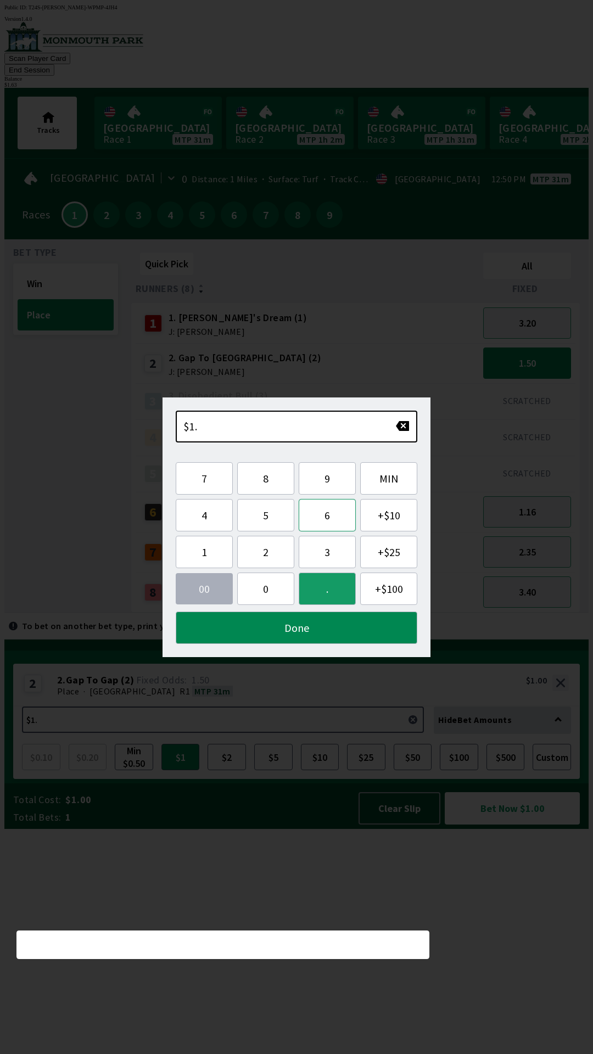
click at [328, 517] on button "6" at bounding box center [327, 515] width 57 height 32
click at [318, 555] on button "3" at bounding box center [327, 552] width 57 height 32
click at [431, 364] on div "2 2. Gap To Gap (2) J: [PERSON_NAME]" at bounding box center [307, 363] width 343 height 40
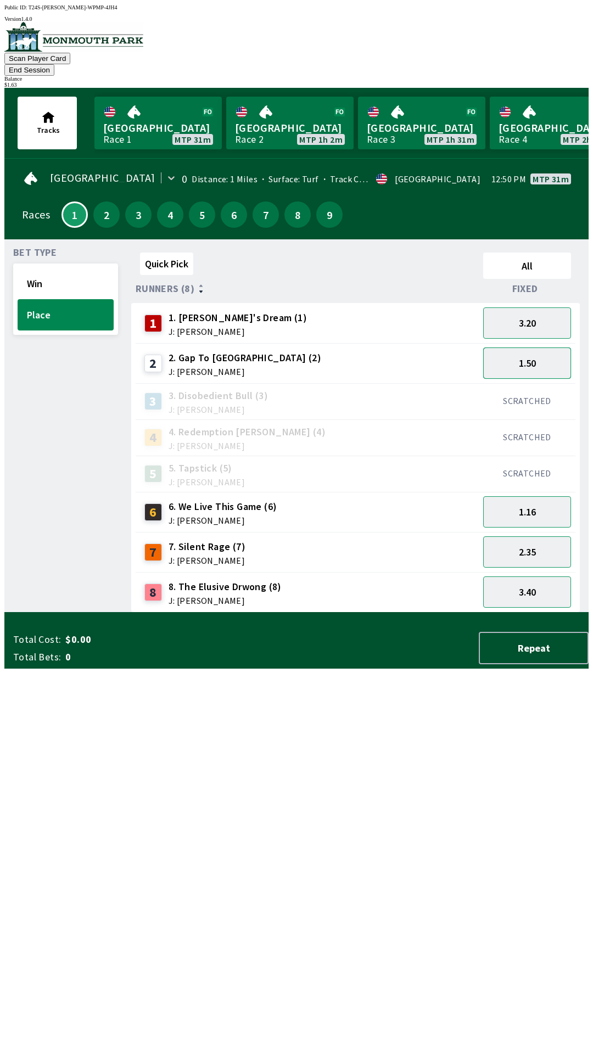
click at [529, 351] on button "1.50" at bounding box center [527, 363] width 88 height 31
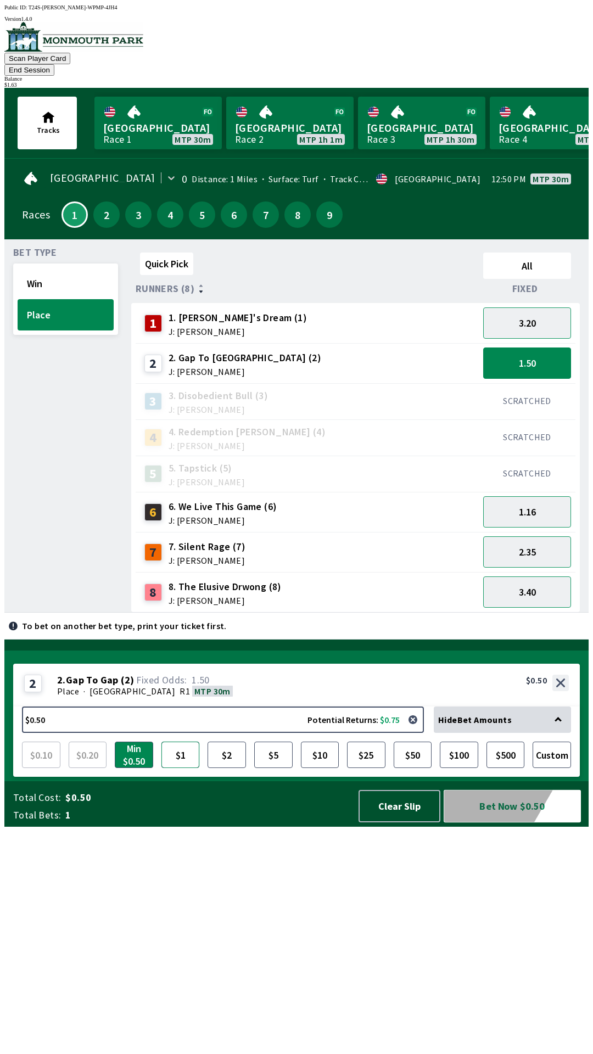
click at [181, 768] on button "$1" at bounding box center [180, 755] width 38 height 26
click at [510, 823] on button "Bet Now $1.00" at bounding box center [512, 806] width 135 height 32
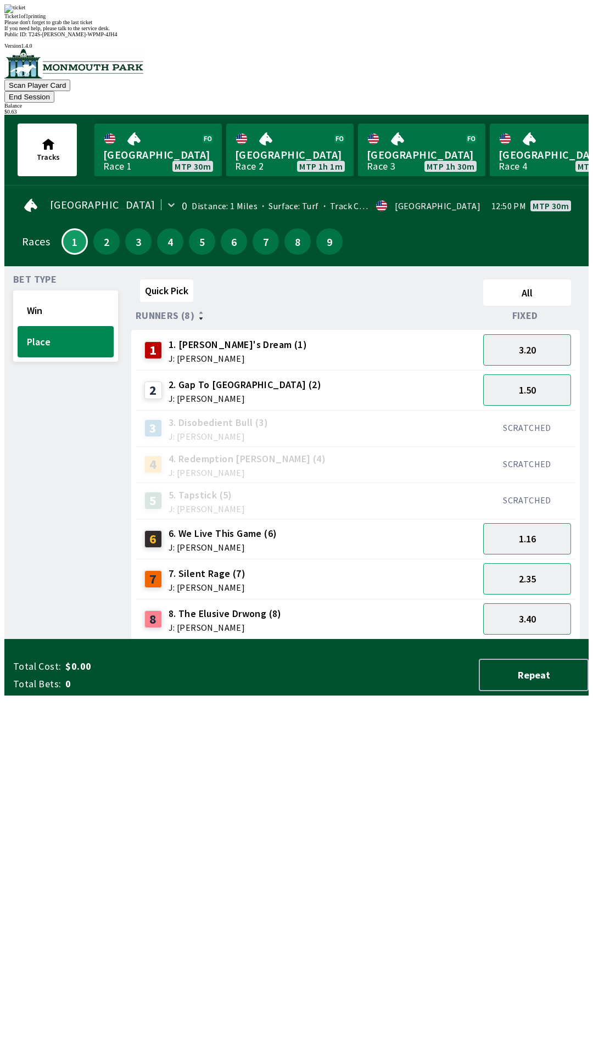
click at [364, 640] on div "Quick Pick All Runners (8) Fixed 1 1. [PERSON_NAME]'s Dream (1) J: [PERSON_NAME…" at bounding box center [359, 457] width 457 height 365
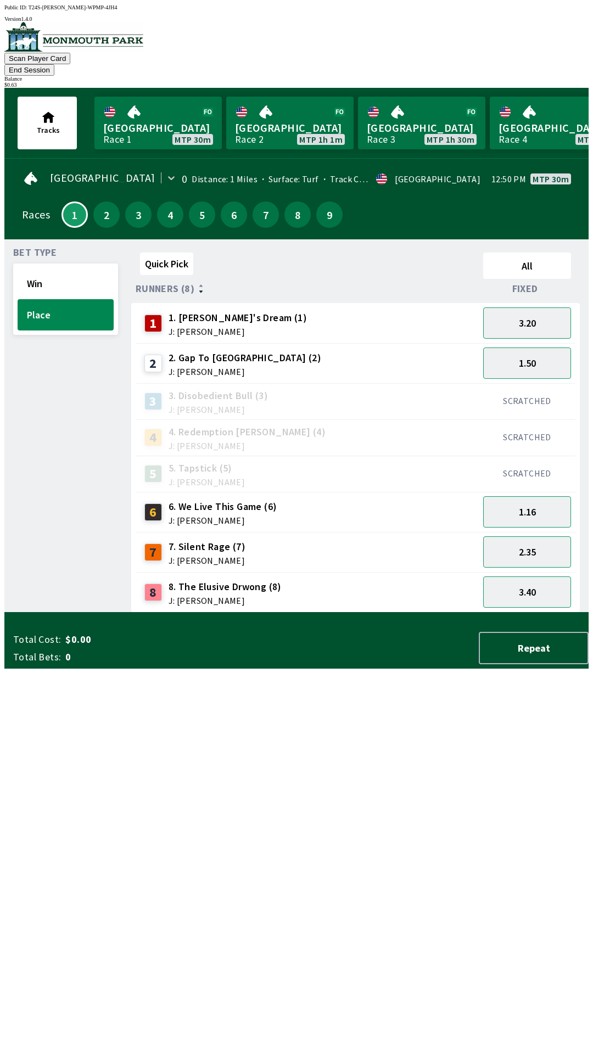
click at [54, 64] on button "End Session" at bounding box center [29, 70] width 50 height 12
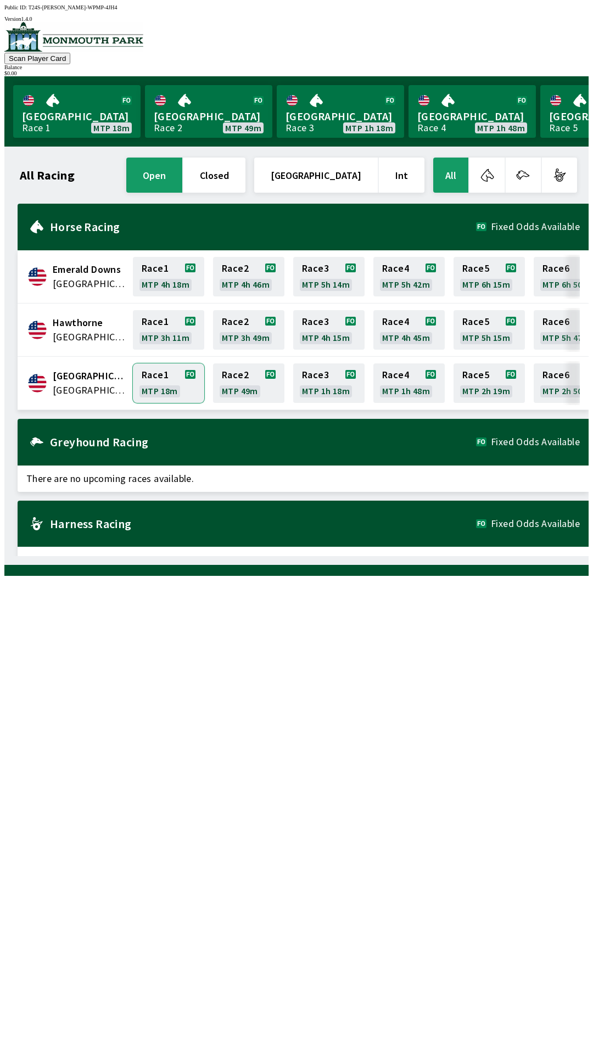
click at [157, 388] on link "Race 1 MTP 18m" at bounding box center [168, 384] width 71 height 40
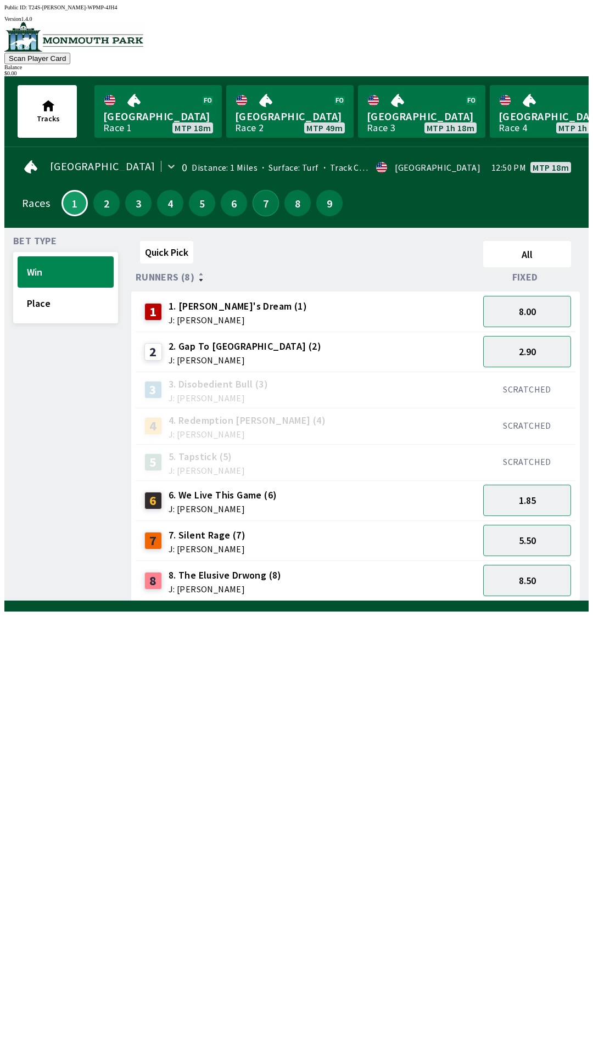
click at [264, 205] on button "7" at bounding box center [266, 203] width 26 height 26
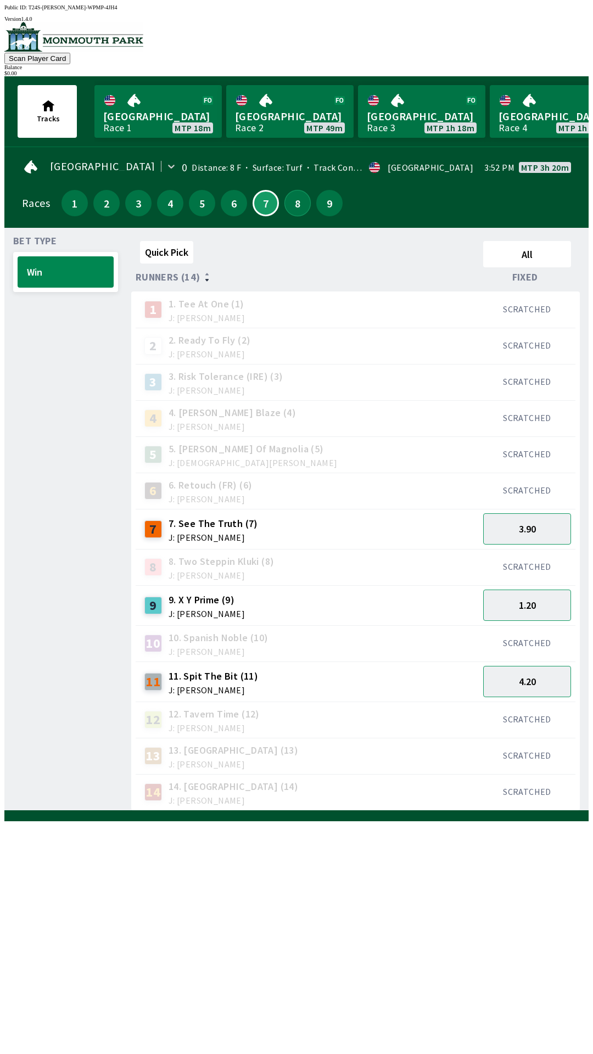
click at [294, 206] on button "8" at bounding box center [297, 203] width 26 height 26
